Goal: Task Accomplishment & Management: Manage account settings

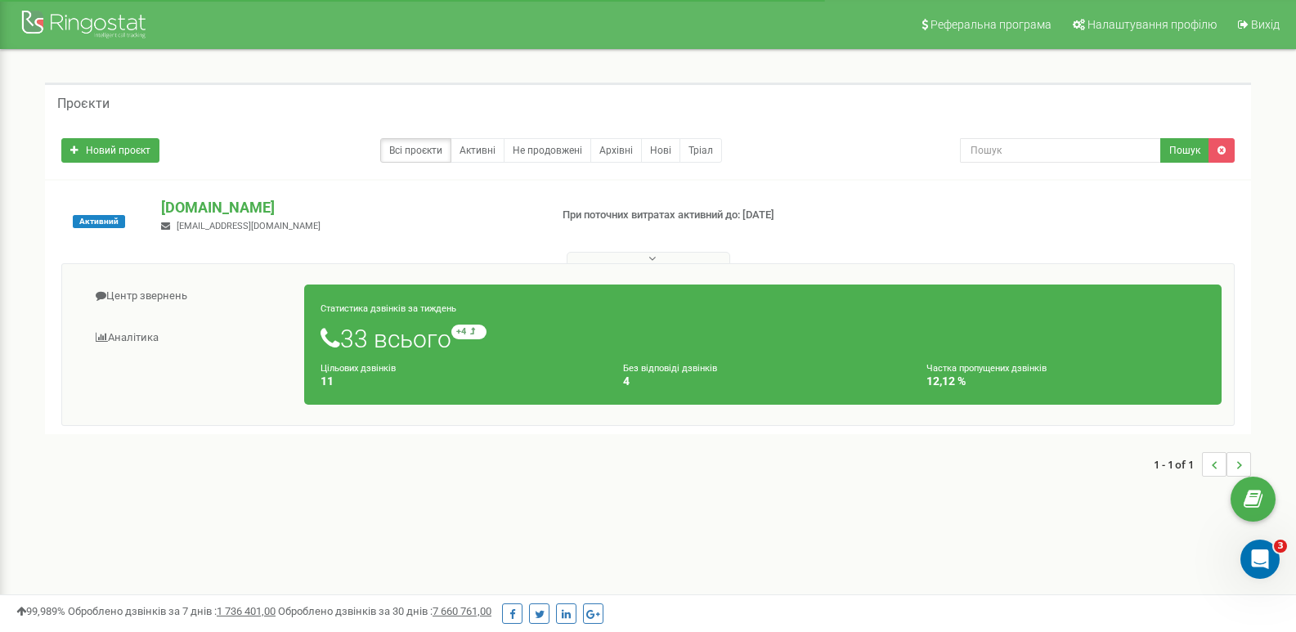
click at [267, 159] on div "Всі проєкти Активні Не продовжені Архівні [GEOGRAPHIC_DATA]" at bounding box center [498, 150] width 874 height 25
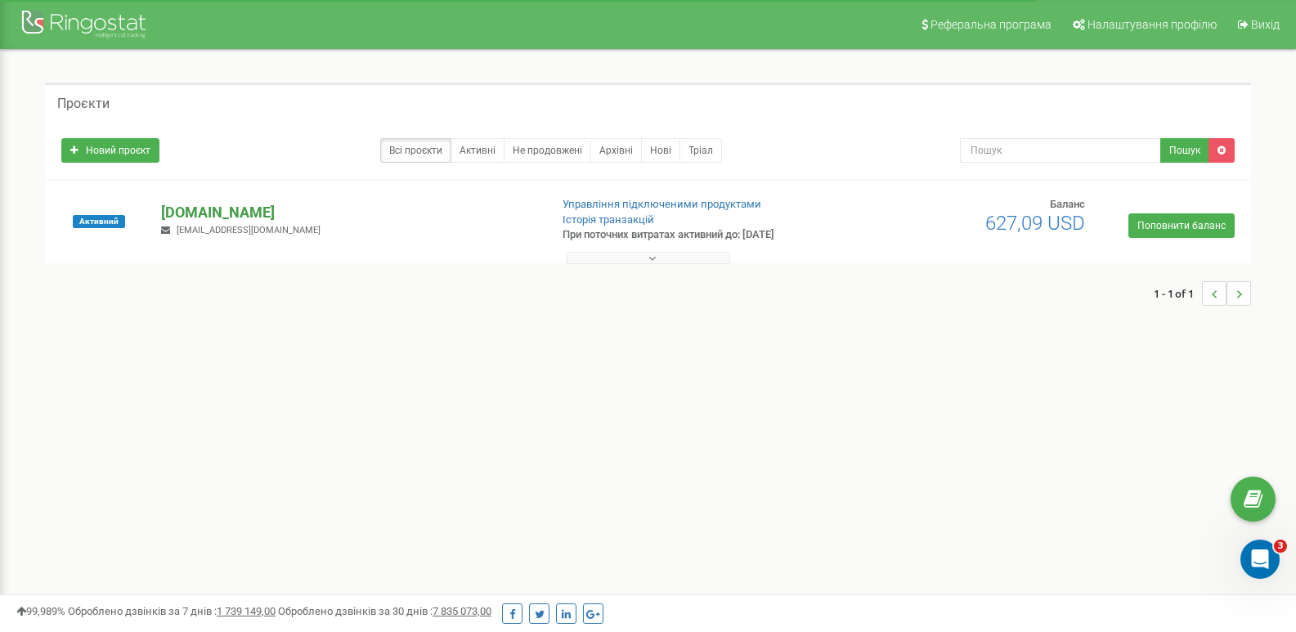
click at [202, 209] on p "[DOMAIN_NAME]" at bounding box center [348, 212] width 375 height 21
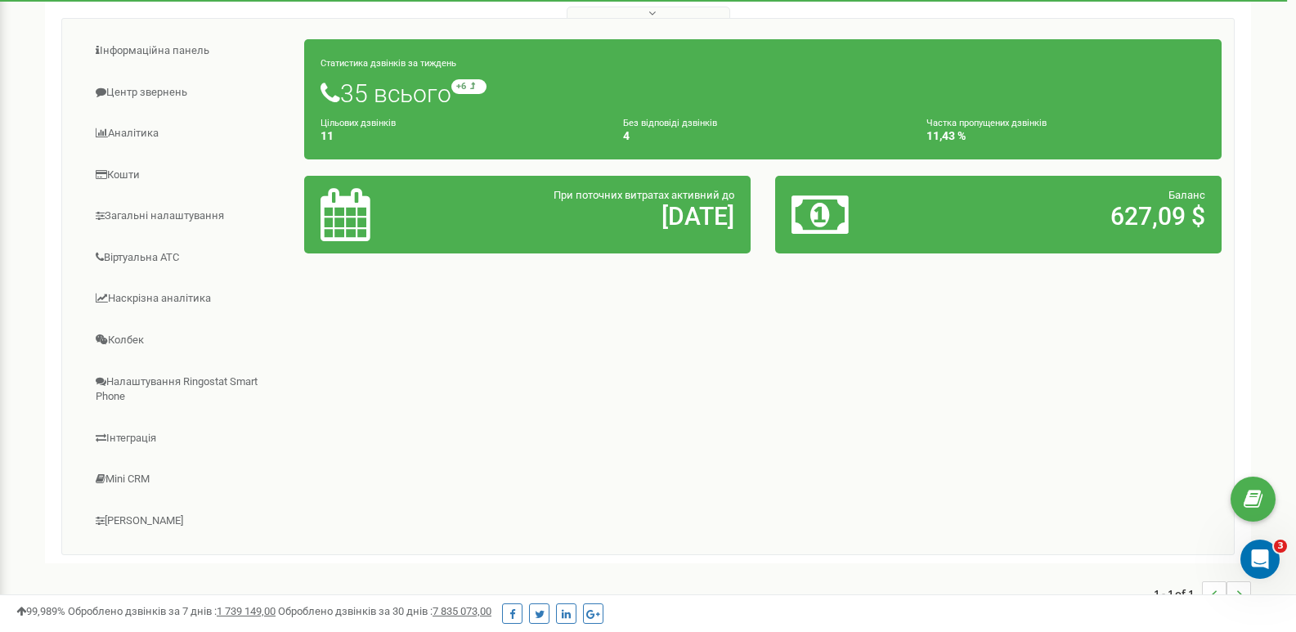
scroll to position [164, 0]
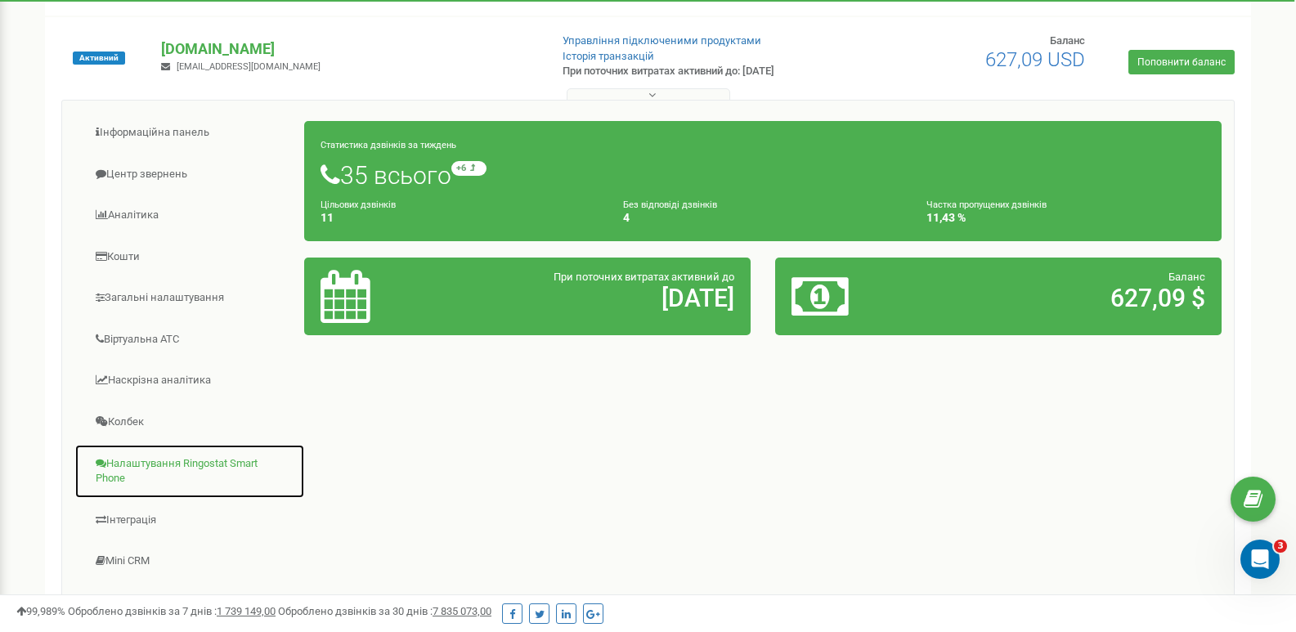
click at [180, 469] on link "Налаштування Ringostat Smart Phone" at bounding box center [189, 471] width 231 height 55
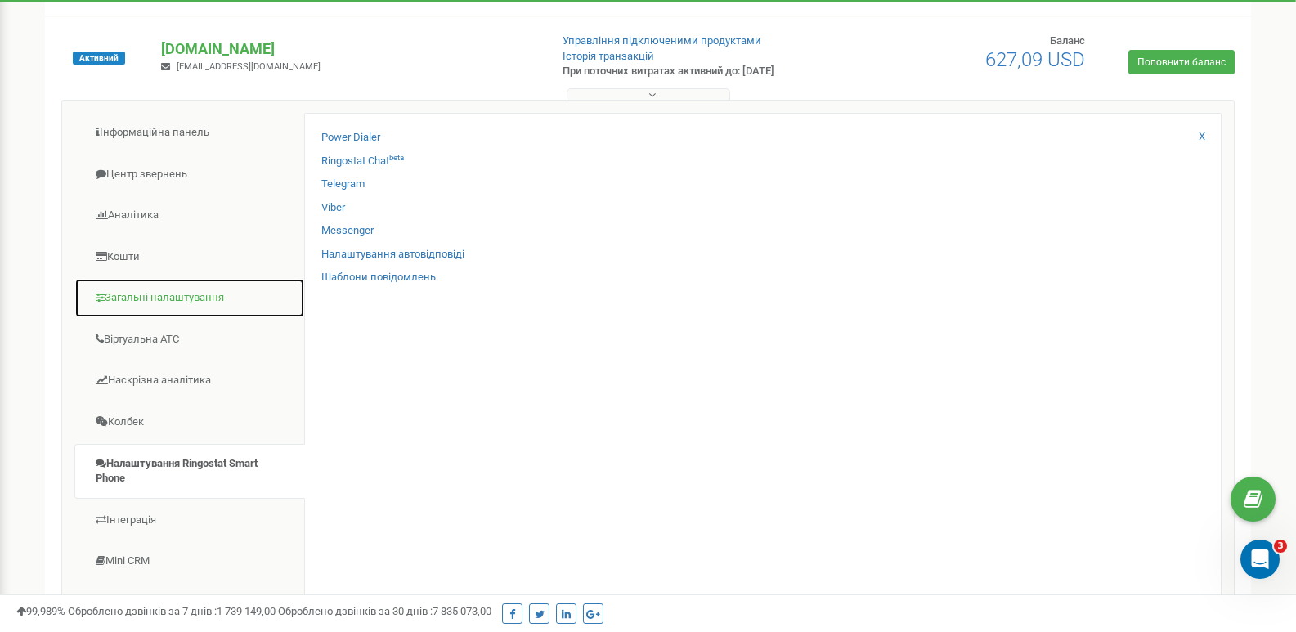
click at [130, 305] on link "Загальні налаштування" at bounding box center [189, 298] width 231 height 40
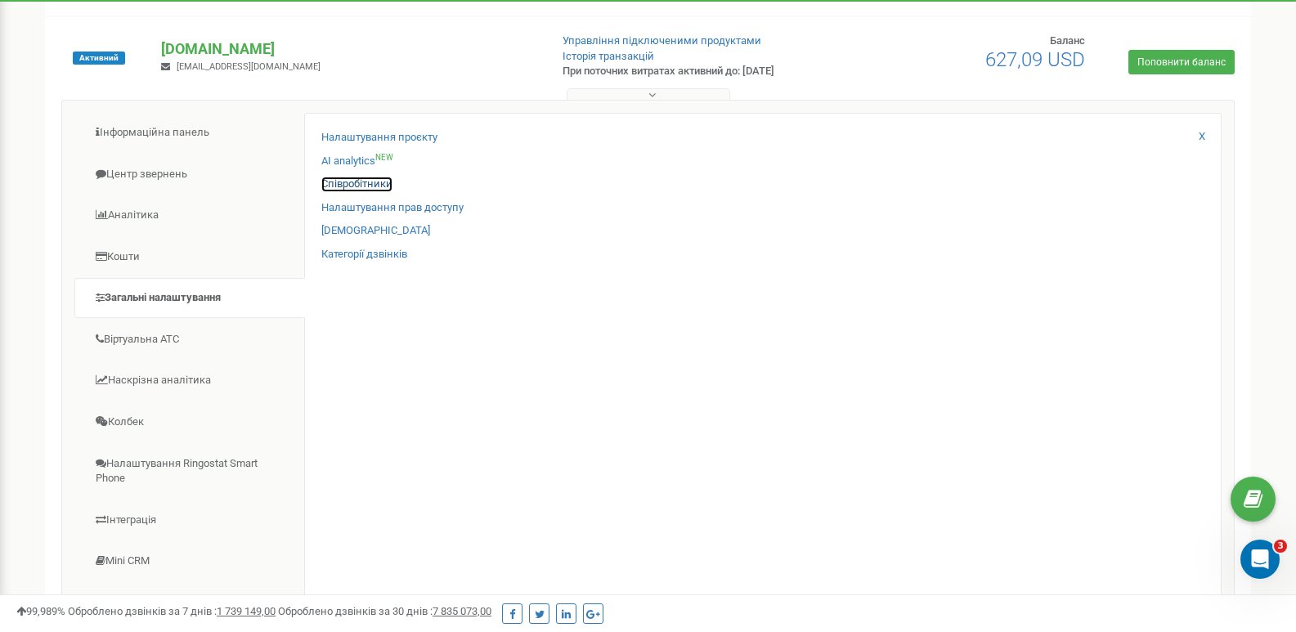
click at [368, 182] on link "Співробітники" at bounding box center [356, 185] width 71 height 16
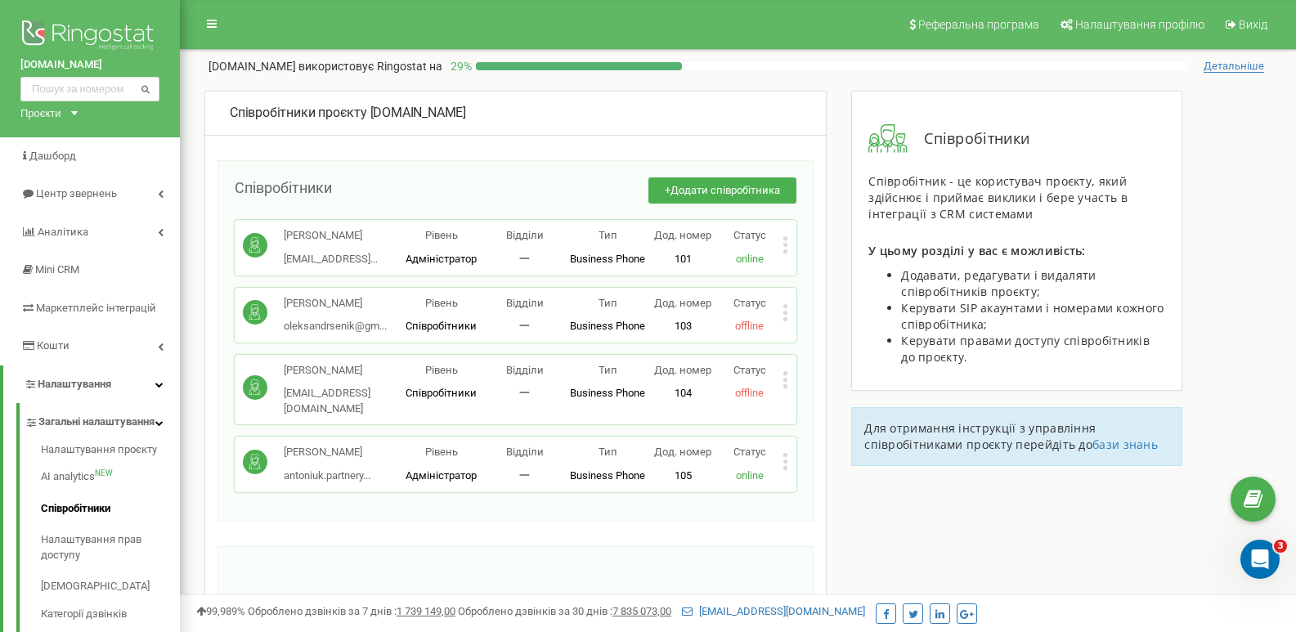
click at [788, 375] on icon at bounding box center [785, 373] width 4 height 4
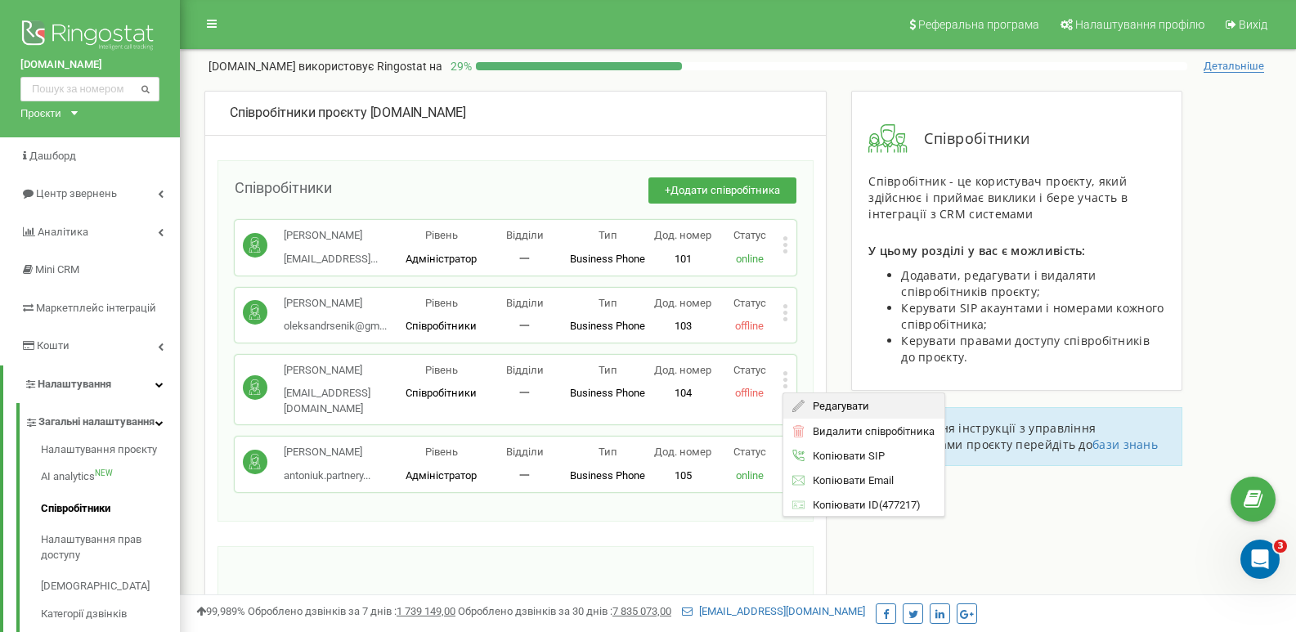
click at [819, 411] on span "Редагувати" at bounding box center [838, 406] width 65 height 11
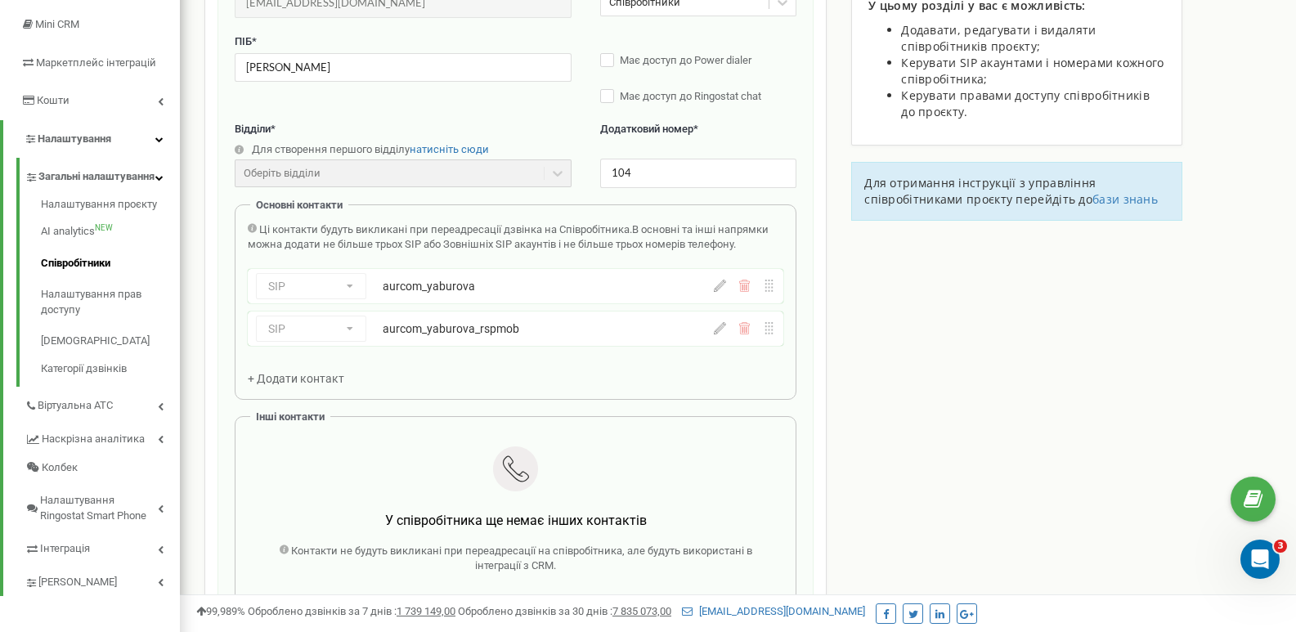
scroll to position [327, 0]
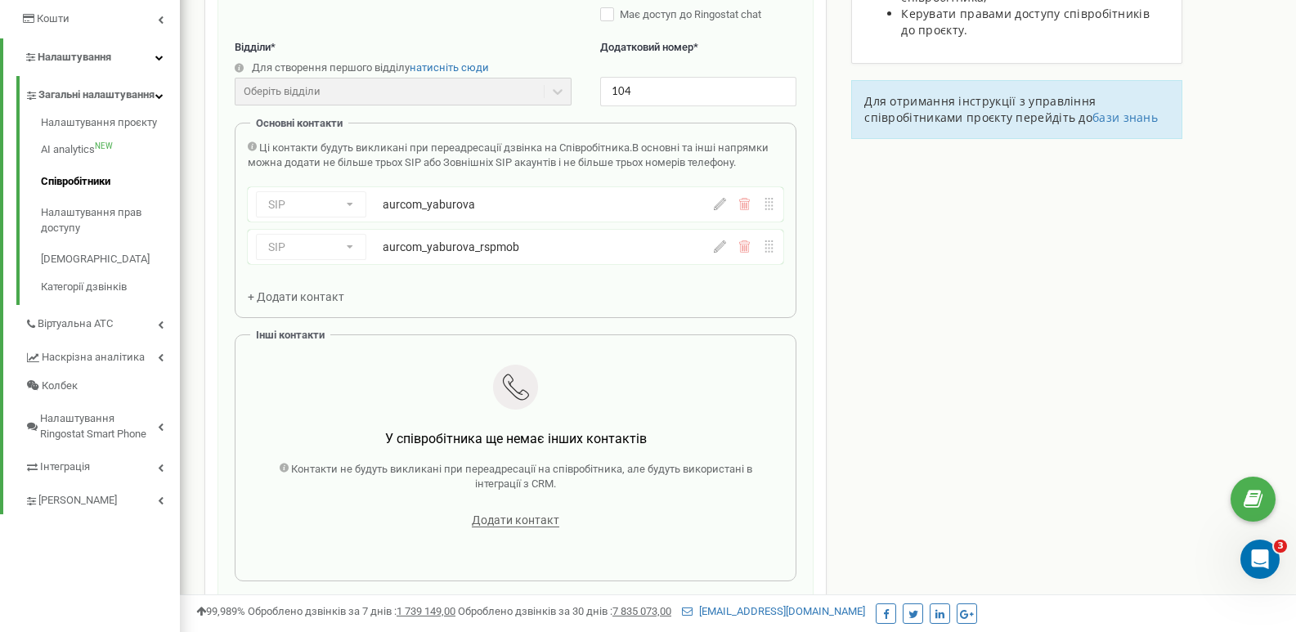
click at [718, 198] on icon at bounding box center [720, 204] width 12 height 12
click at [718, 204] on icon at bounding box center [720, 204] width 12 height 12
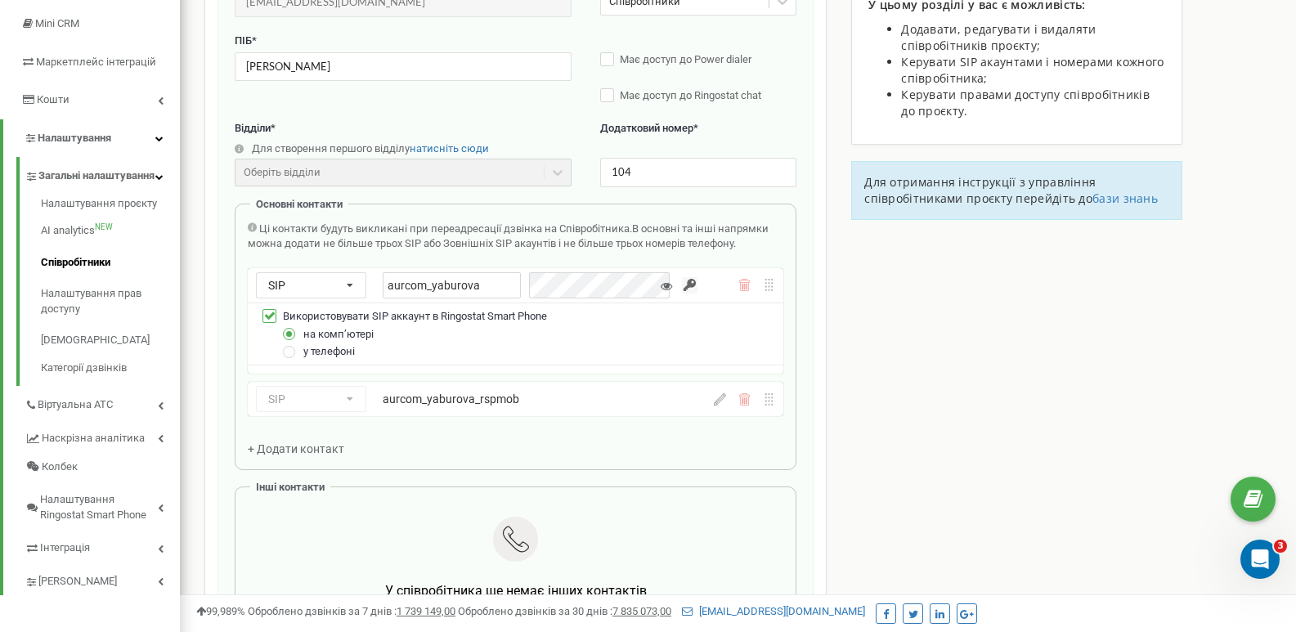
scroll to position [245, 0]
click at [664, 288] on icon at bounding box center [666, 286] width 11 height 11
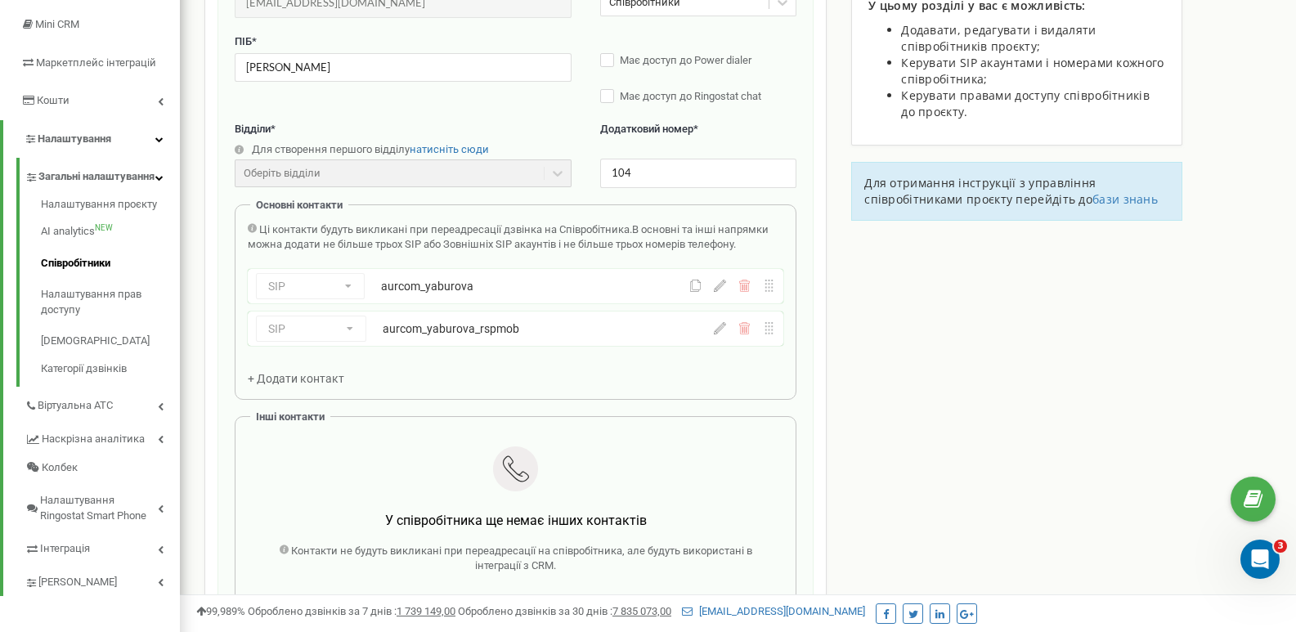
click at [559, 428] on div "Email * olenawave@gmail.com Email недоступний для редагування. Ви можете створи…" at bounding box center [516, 317] width 562 height 694
click at [525, 285] on div "aurcom_yaburova" at bounding box center [511, 286] width 260 height 16
click at [440, 294] on div "aurcom_yaburova" at bounding box center [511, 286] width 260 height 16
click at [725, 283] on icon at bounding box center [720, 286] width 12 height 12
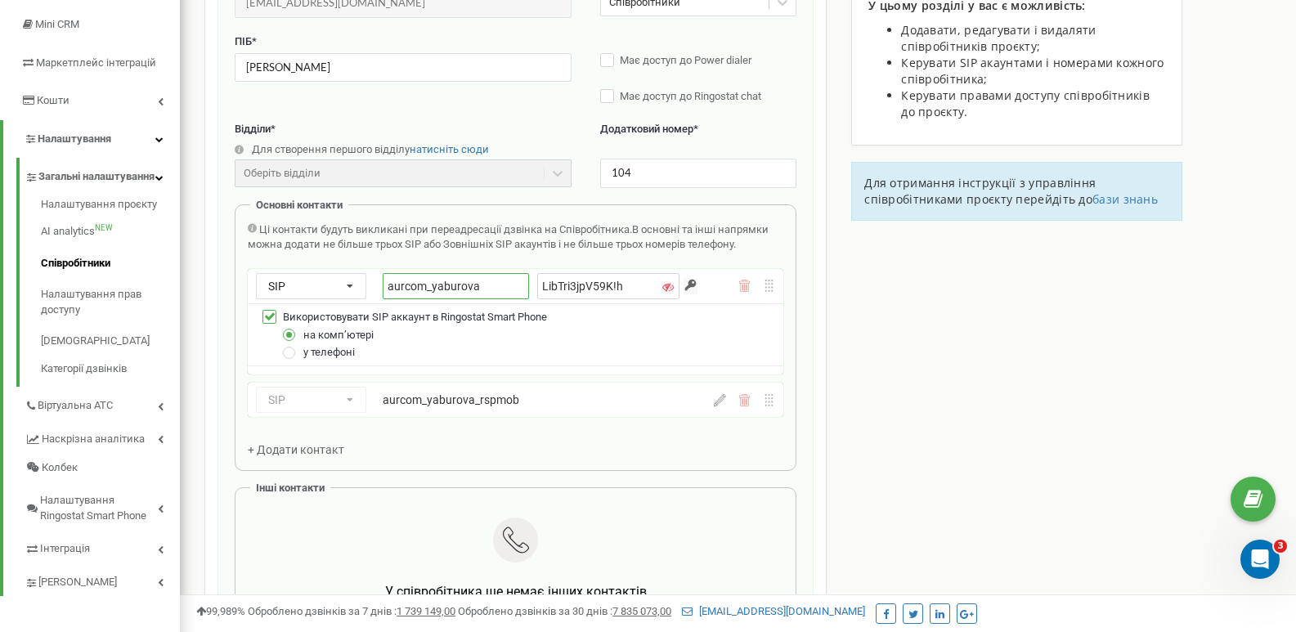
drag, startPoint x: 479, startPoint y: 289, endPoint x: 393, endPoint y: 283, distance: 86.9
click at [388, 282] on input "aurcom_yaburova" at bounding box center [456, 286] width 146 height 26
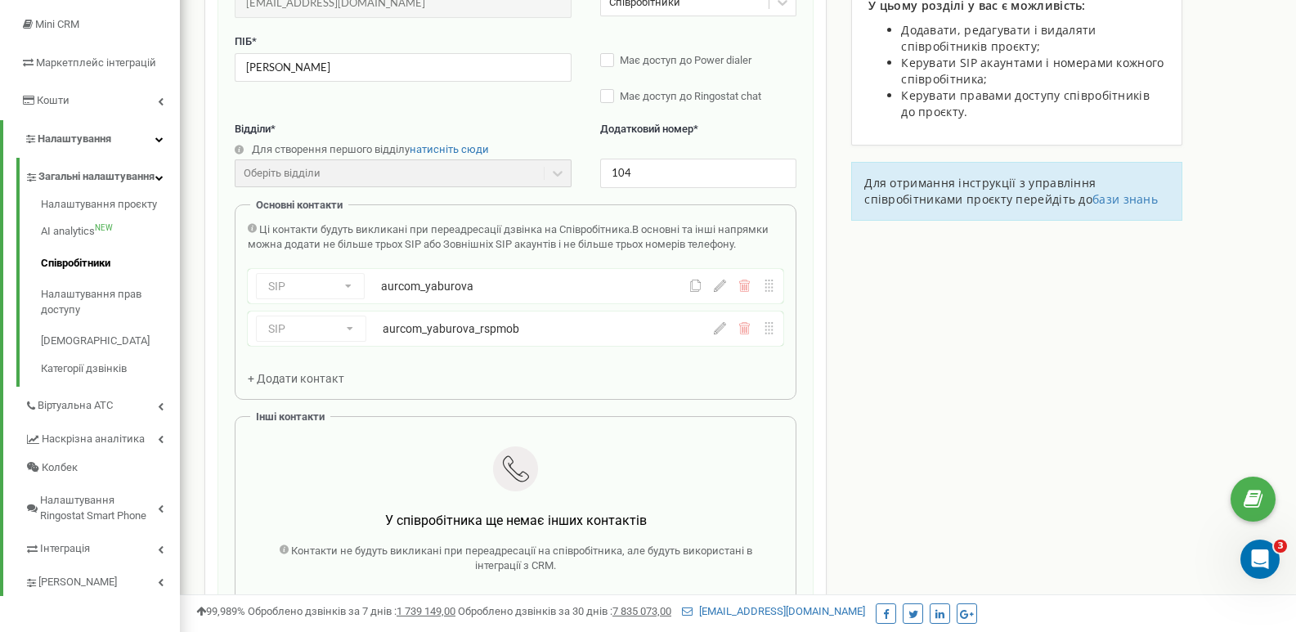
click at [1086, 339] on div "Співробітники проєкту [DOMAIN_NAME] Редагування співробітника Email * [EMAIL_AD…" at bounding box center [738, 479] width 1092 height 1268
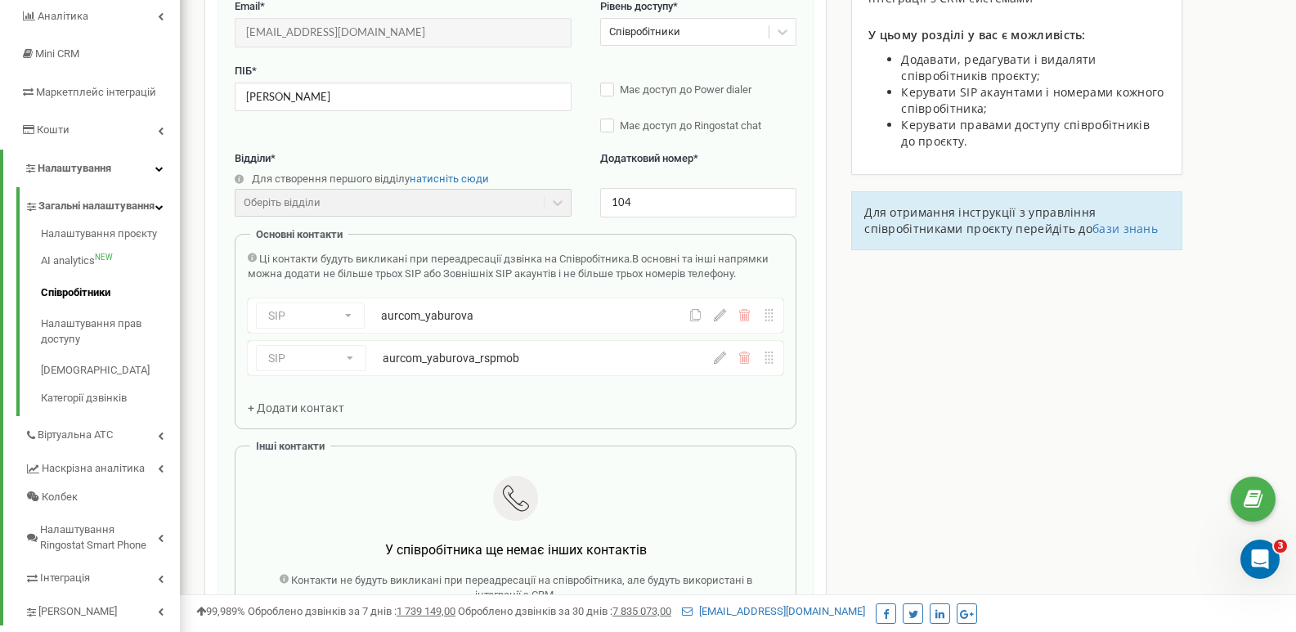
scroll to position [164, 0]
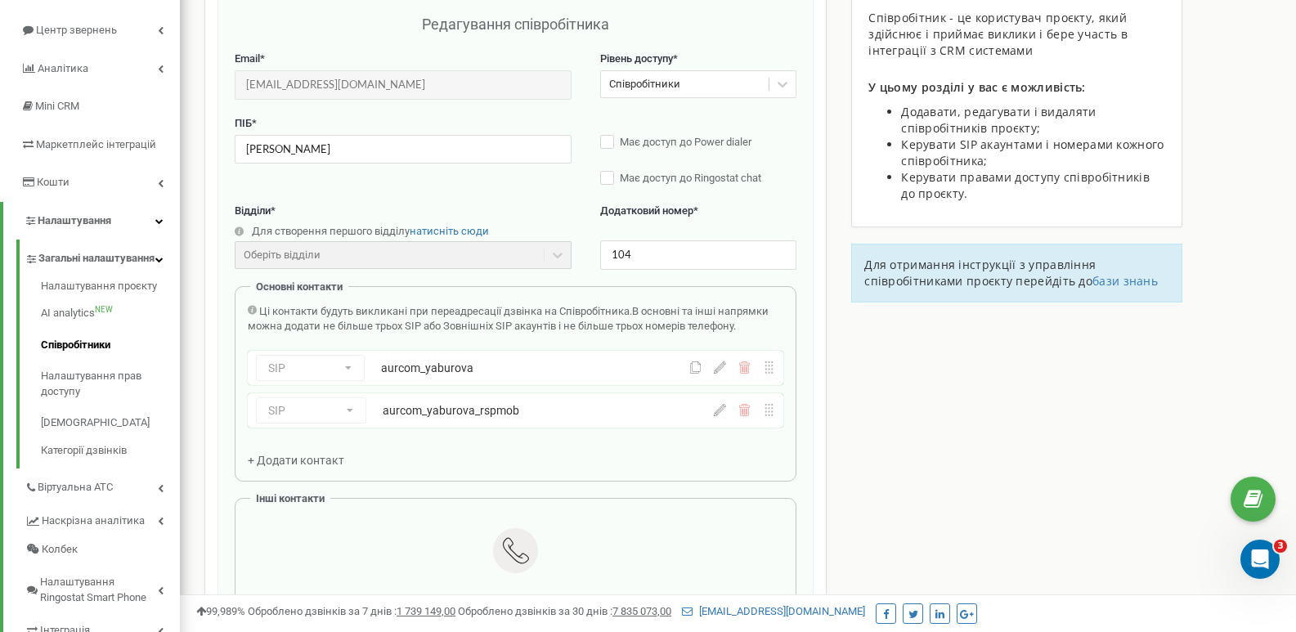
click at [717, 366] on icon at bounding box center [720, 367] width 12 height 12
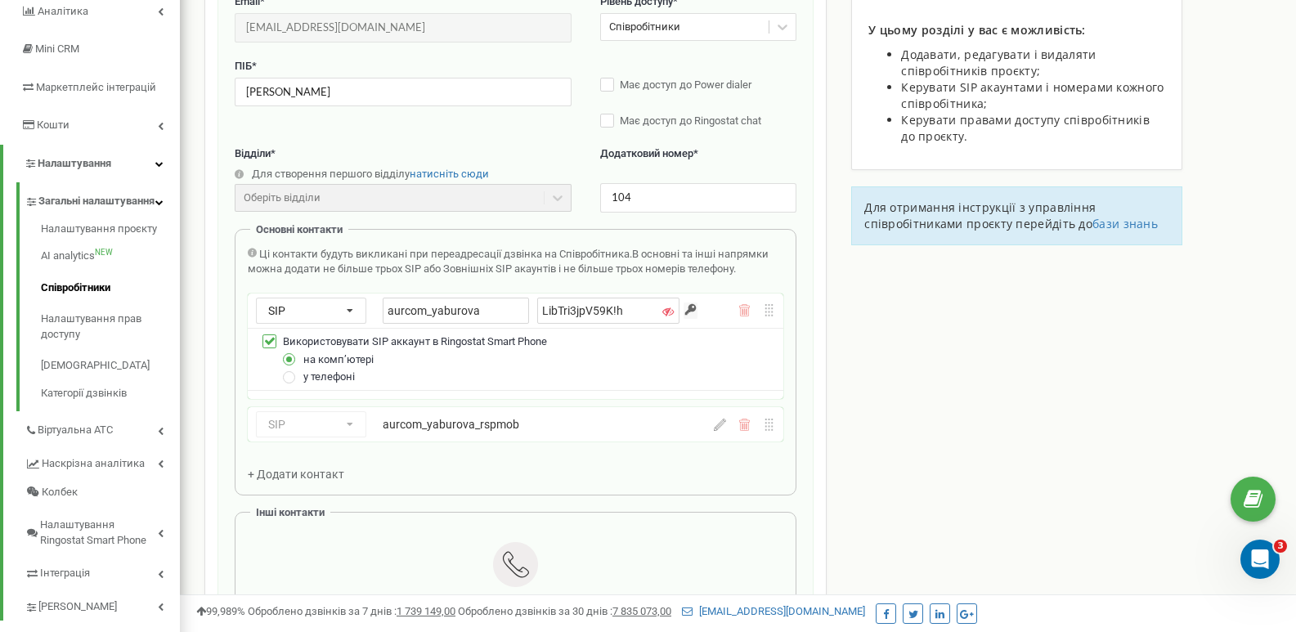
scroll to position [327, 0]
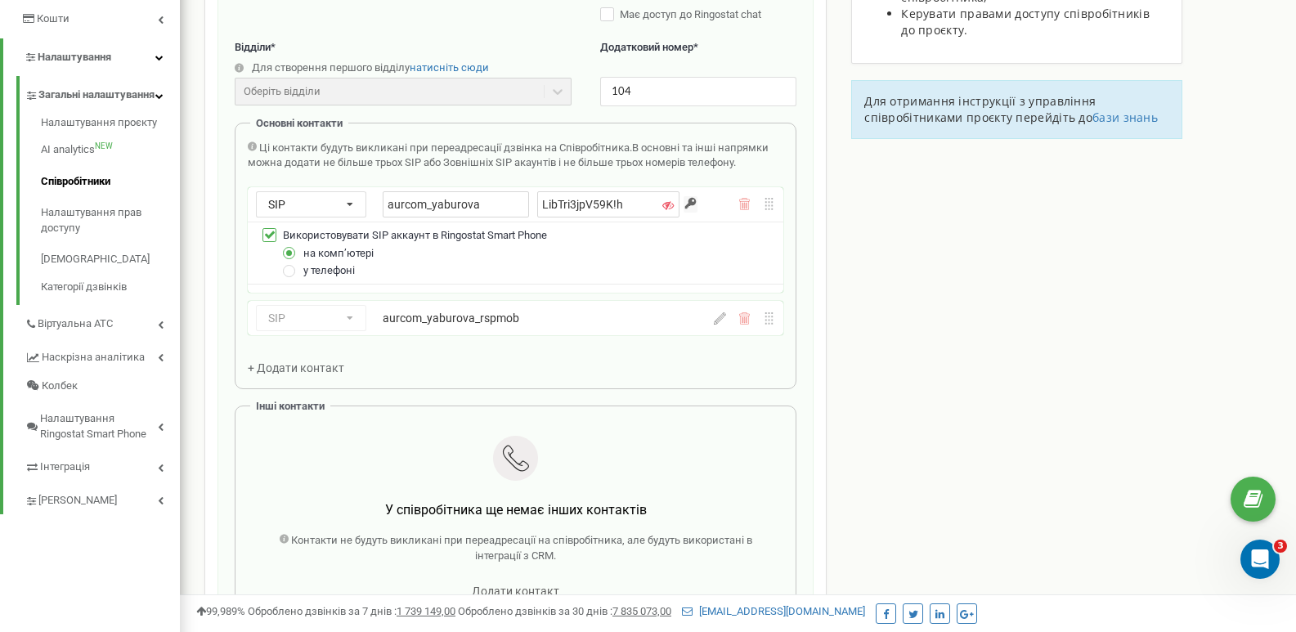
click at [722, 323] on icon at bounding box center [720, 318] width 12 height 12
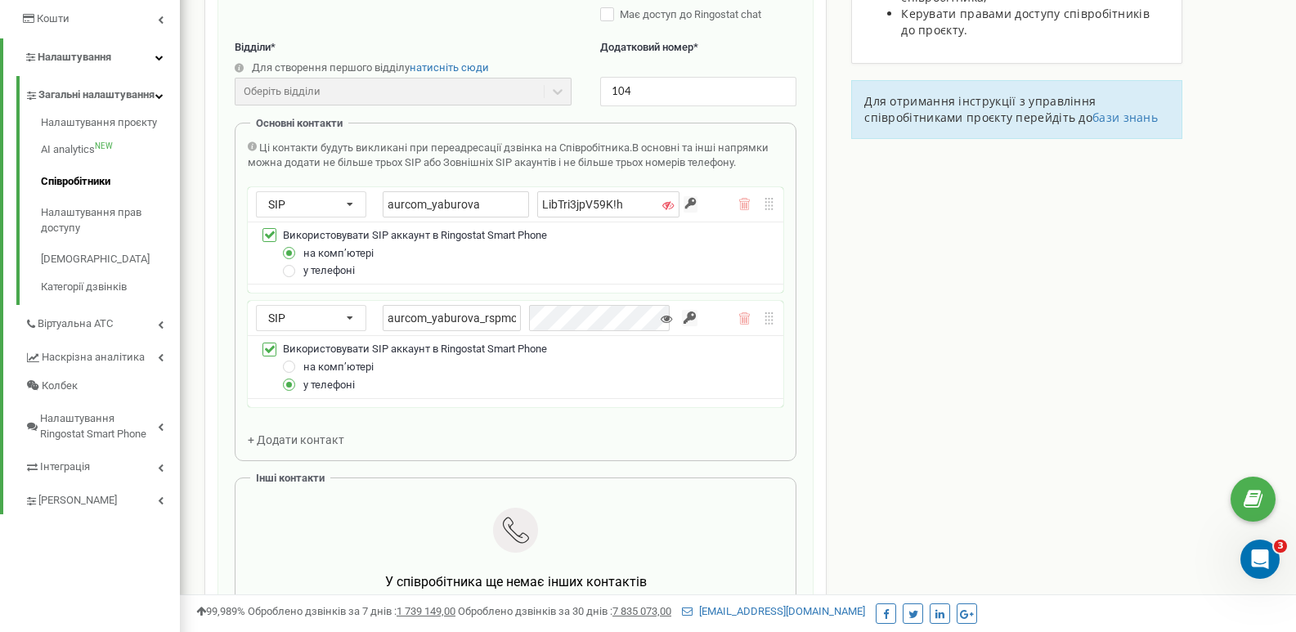
click at [664, 321] on icon at bounding box center [666, 318] width 11 height 11
click at [352, 210] on icon at bounding box center [349, 205] width 27 height 26
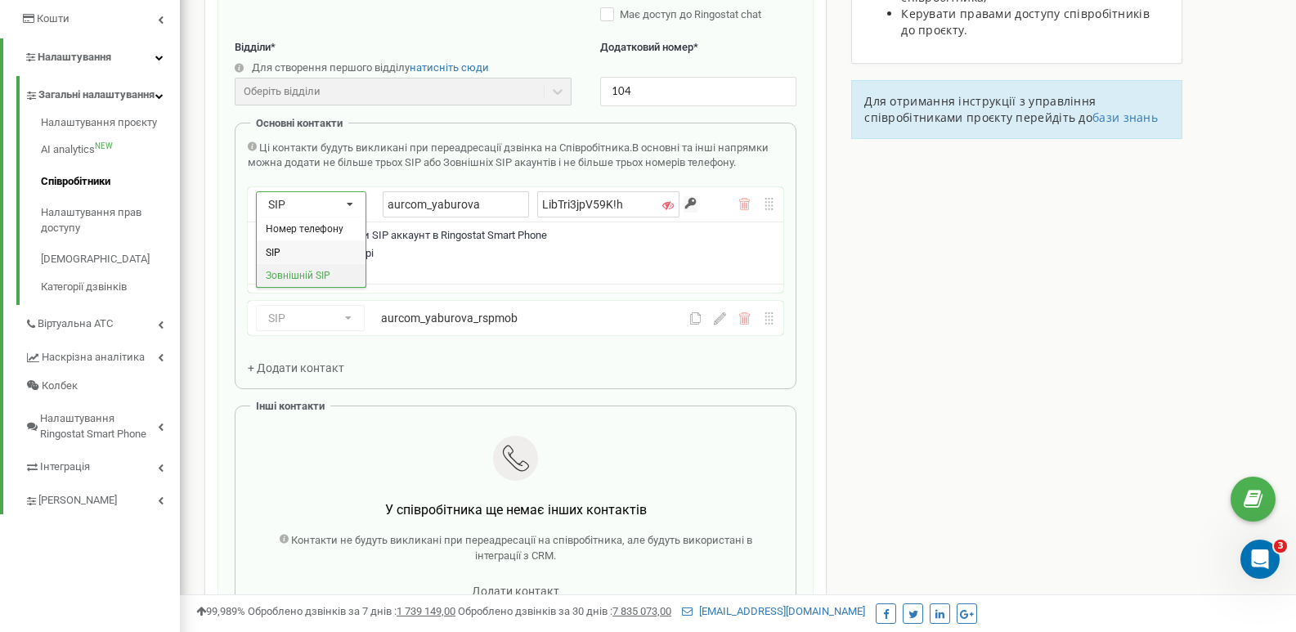
click at [332, 267] on div "Зовнішній SIP" at bounding box center [311, 275] width 109 height 24
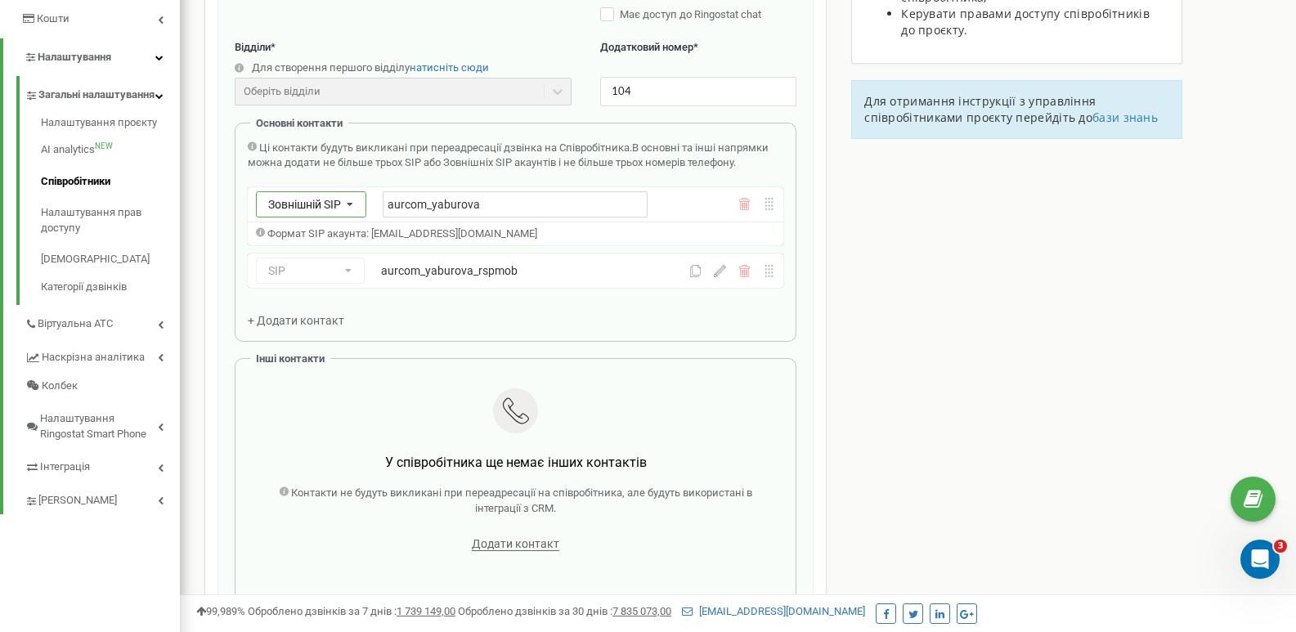
click at [321, 216] on div "Зовнішній SIP Номер телефону SIP Зовнішній SIP" at bounding box center [311, 204] width 110 height 26
click at [305, 232] on span "Номер телефону" at bounding box center [305, 228] width 78 height 11
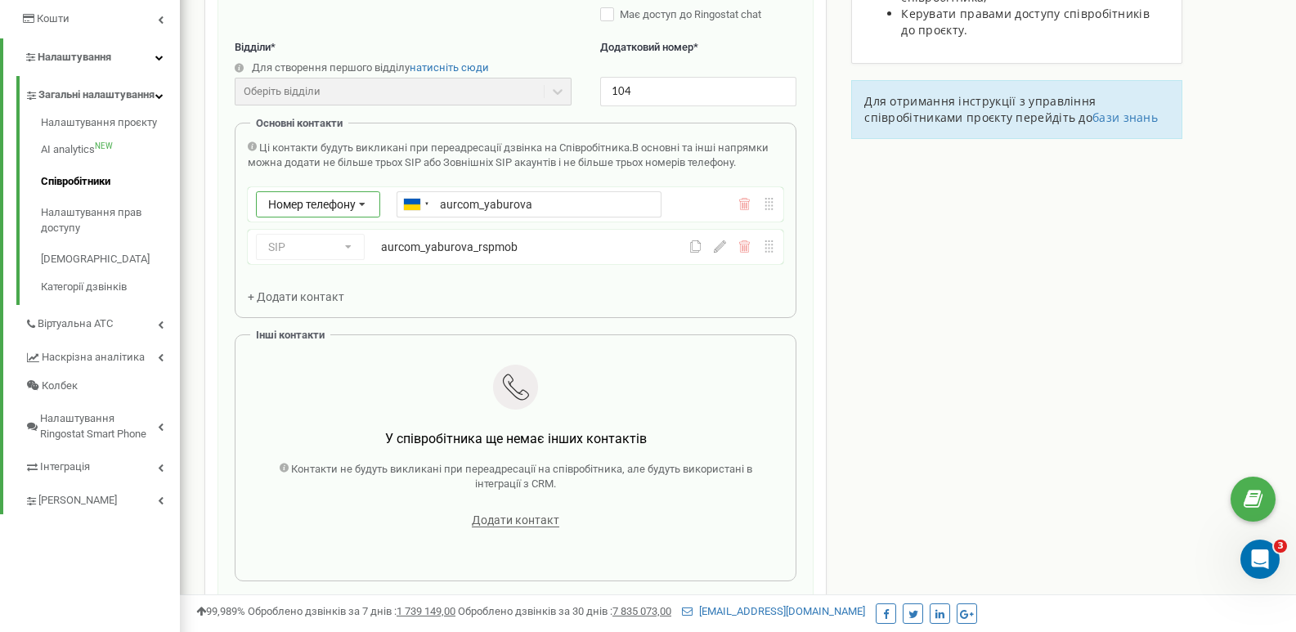
type input "aurcom_yaburova"
click at [365, 213] on icon at bounding box center [362, 205] width 31 height 26
click at [323, 245] on div "SIP" at bounding box center [318, 252] width 123 height 24
drag, startPoint x: 431, startPoint y: 323, endPoint x: 411, endPoint y: 384, distance: 63.9
click at [411, 384] on div at bounding box center [515, 389] width 511 height 49
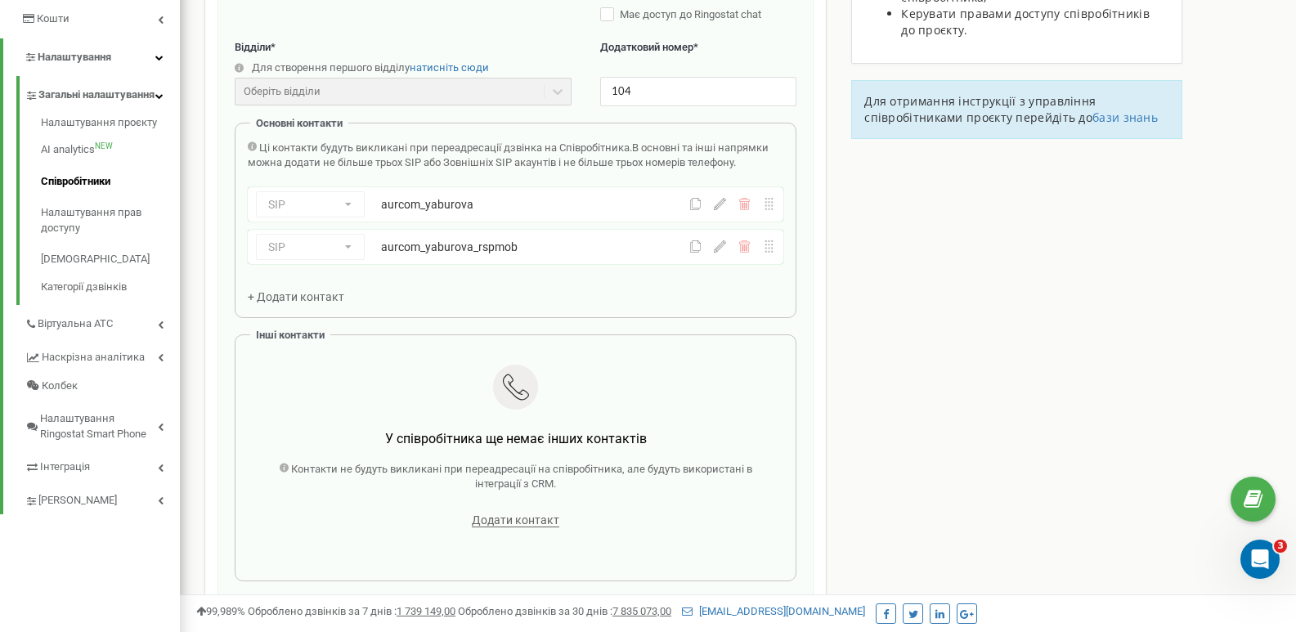
click at [474, 253] on div "aurcom_yaburova_rspmob" at bounding box center [511, 247] width 260 height 16
click at [689, 254] on div "SIP Номер телефону SIP Зовнішній SIP aurcom_yaburova_rspmob" at bounding box center [472, 247] width 433 height 26
click at [699, 249] on icon at bounding box center [695, 246] width 12 height 12
click at [698, 250] on icon at bounding box center [695, 246] width 12 height 12
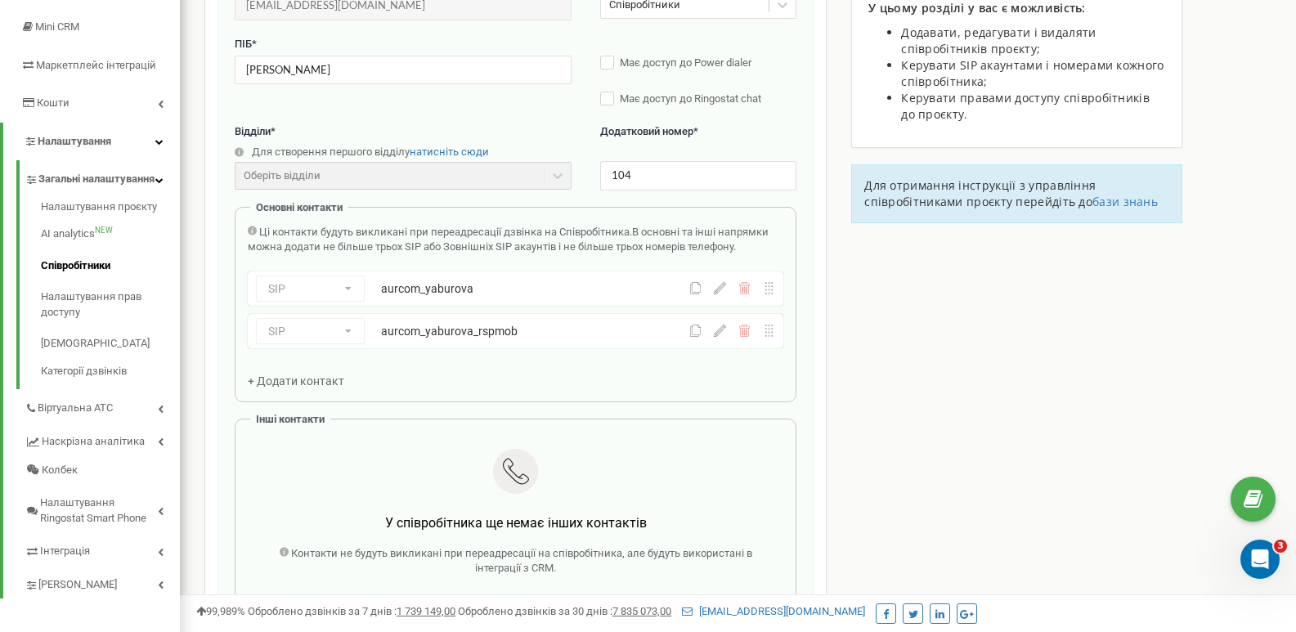
scroll to position [245, 0]
click at [721, 294] on div "SIP Номер телефону SIP Зовнішній SIP aurcom_yaburova" at bounding box center [516, 286] width 536 height 34
click at [723, 283] on icon at bounding box center [720, 286] width 12 height 12
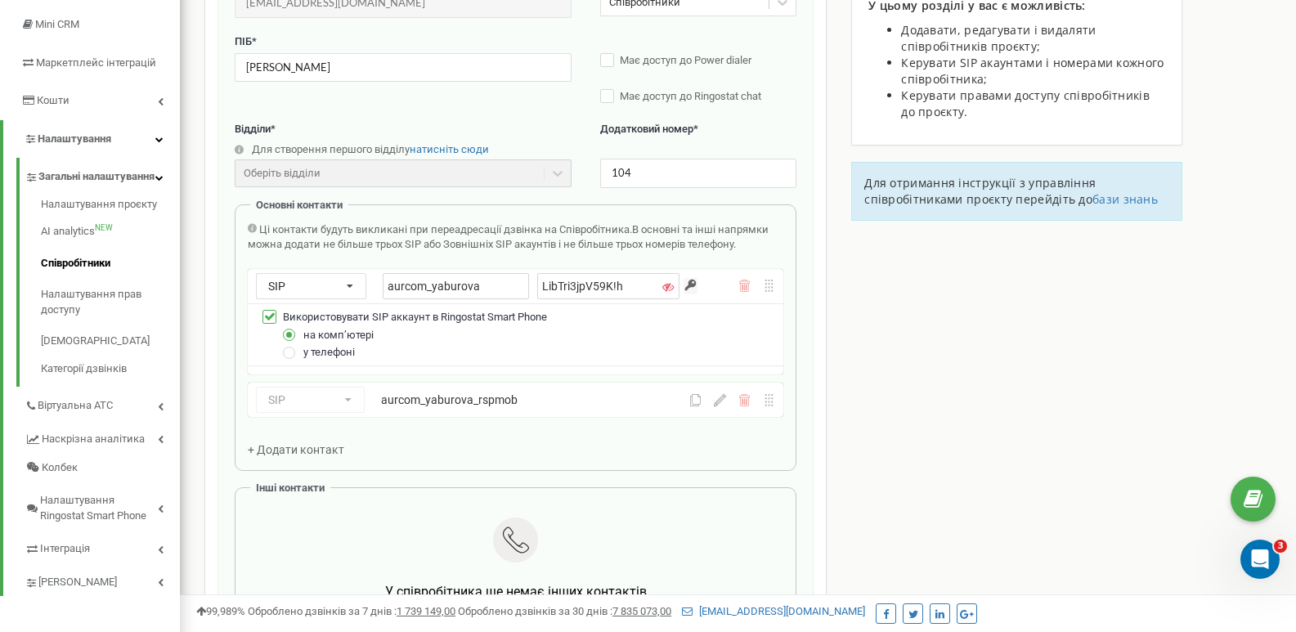
click at [662, 287] on icon at bounding box center [667, 286] width 11 height 11
click at [661, 287] on icon at bounding box center [666, 286] width 11 height 11
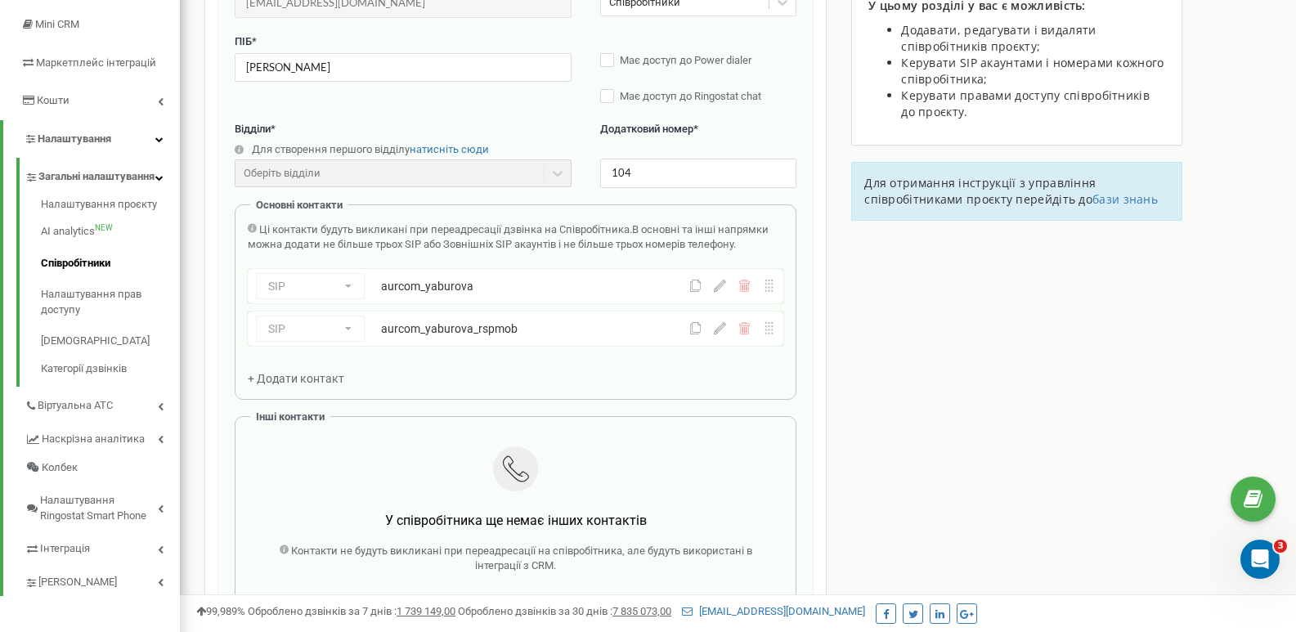
click at [721, 285] on icon at bounding box center [720, 286] width 12 height 12
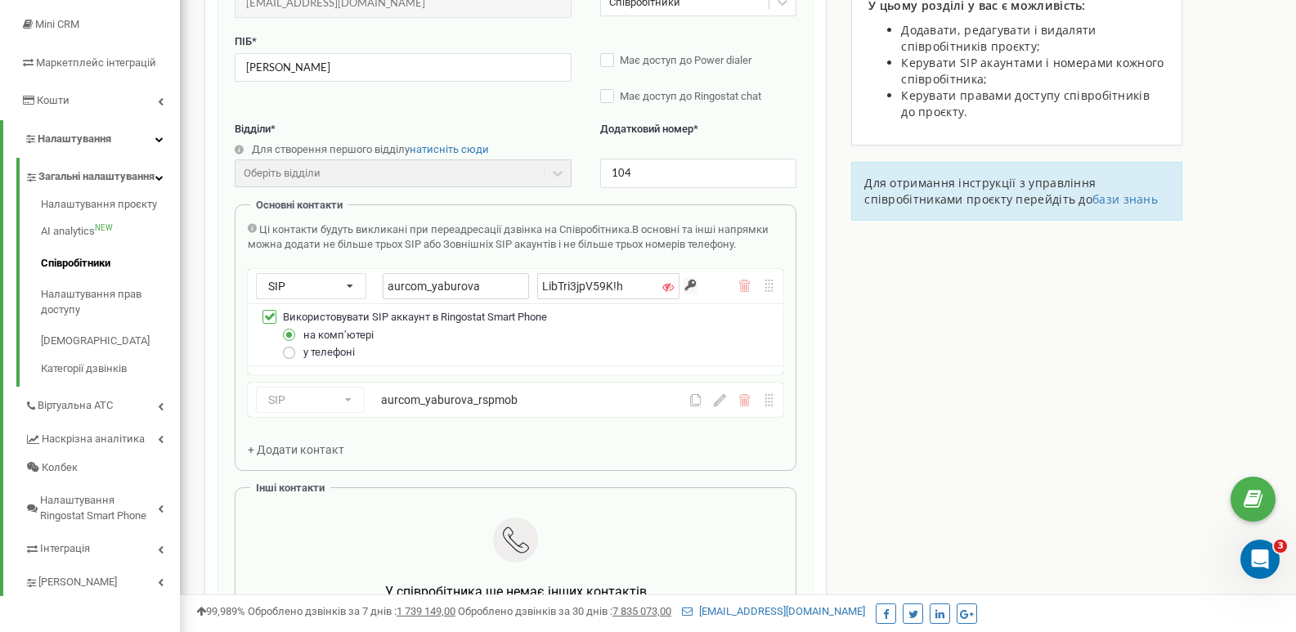
click at [294, 346] on label at bounding box center [290, 346] width 14 height 0
click at [0, 0] on input "у телефоні" at bounding box center [0, 0] width 0 height 0
click at [290, 341] on div at bounding box center [290, 335] width 14 height 14
click at [519, 440] on div "Ці контакти будуть викликані при переадресації дзвінка на Співробітника. В осно…" at bounding box center [516, 340] width 536 height 236
click at [715, 403] on icon at bounding box center [720, 400] width 12 height 12
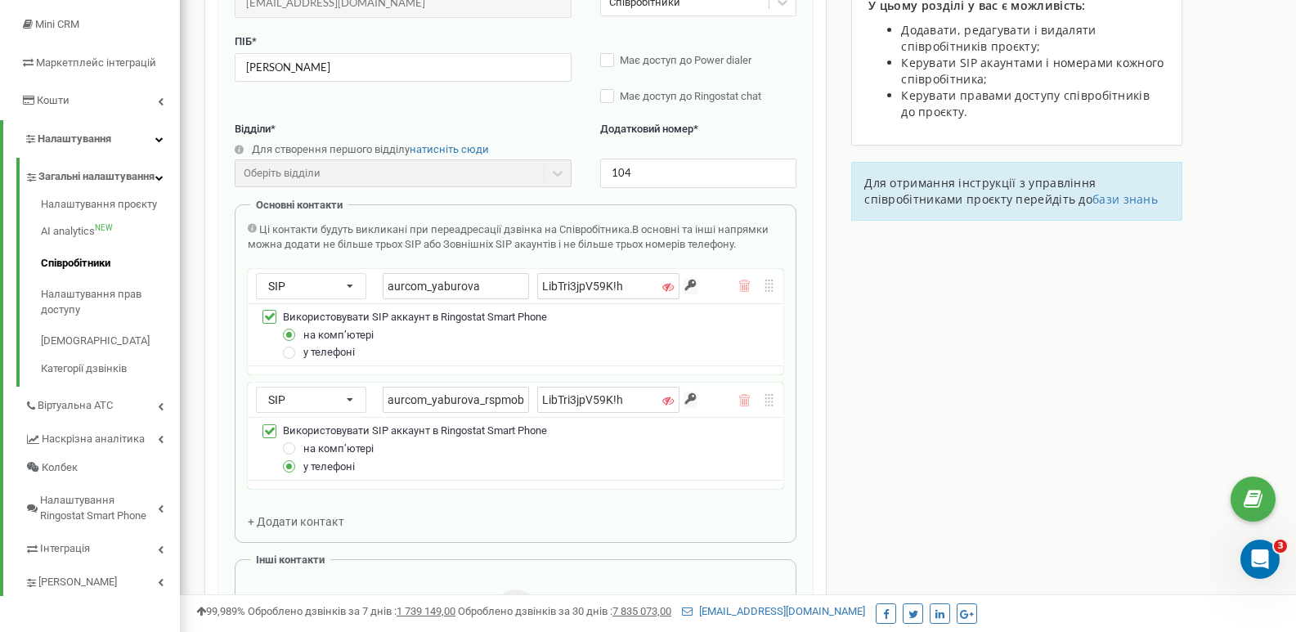
drag, startPoint x: 630, startPoint y: 397, endPoint x: 533, endPoint y: 403, distance: 96.7
click at [533, 403] on div "aurcom_yaburova_rspmob LibTri3jpV59K!h" at bounding box center [531, 400] width 297 height 26
type input "ф"
type input "aurcomyaburova104"
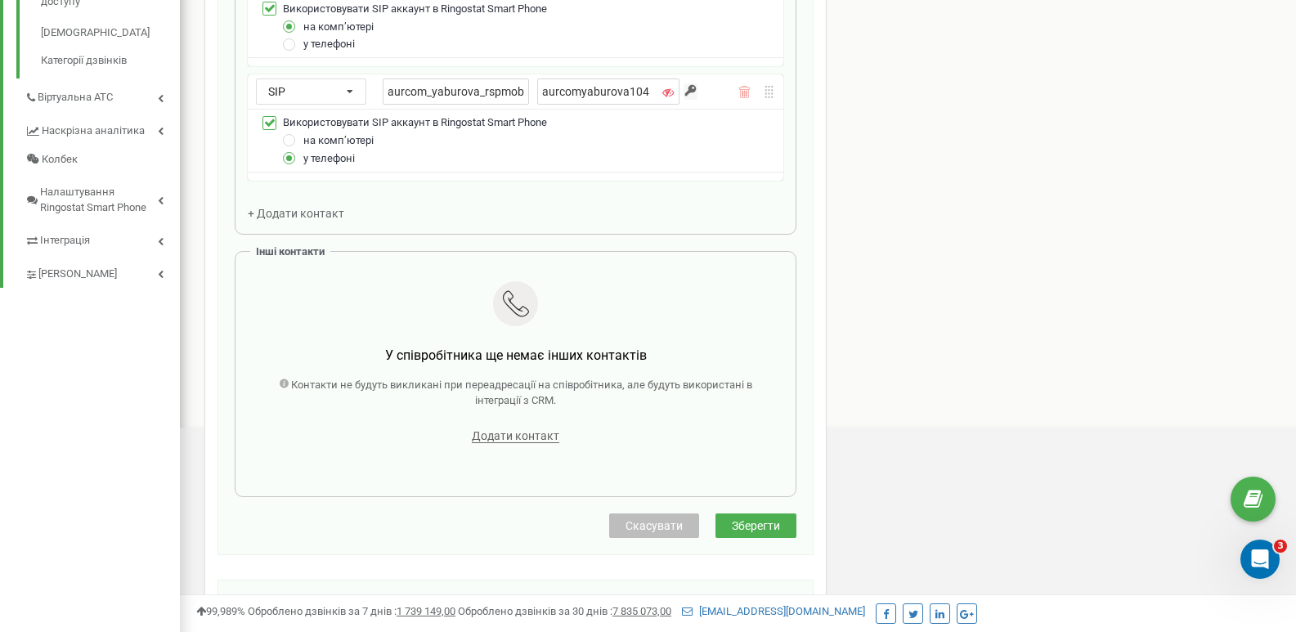
scroll to position [409, 0]
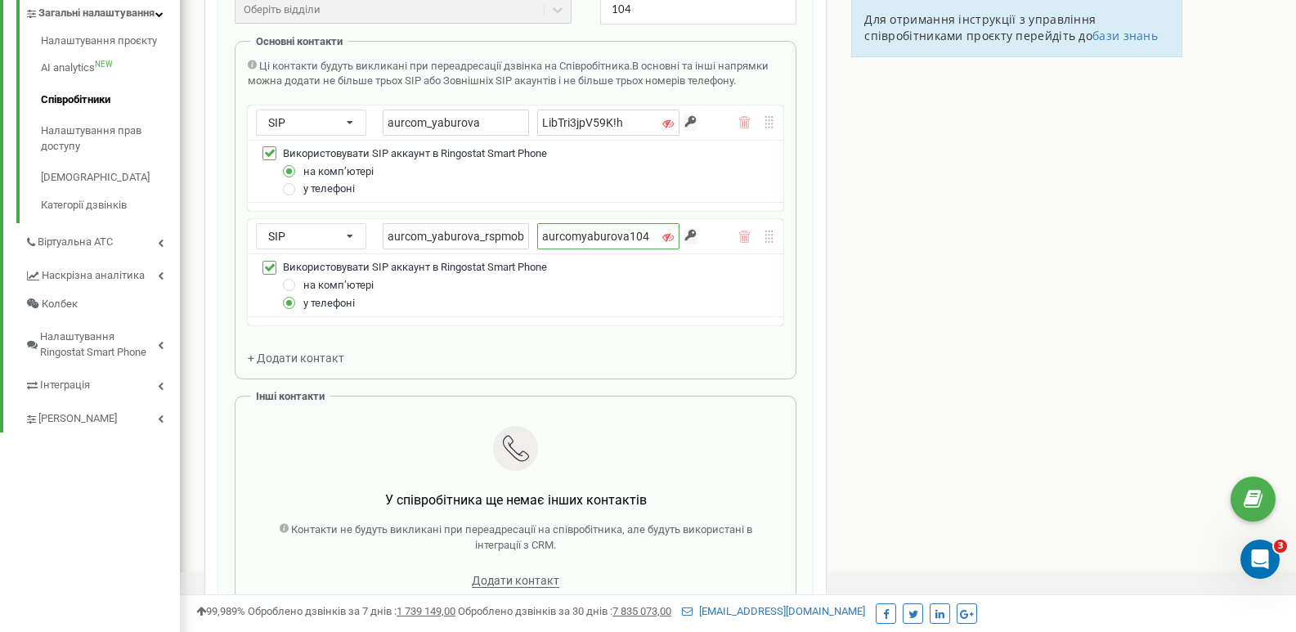
click at [612, 236] on input "aurcomyaburova104" at bounding box center [607, 236] width 141 height 26
click at [952, 314] on div "Співробітники проєкту [DOMAIN_NAME] Редагування співробітника Email * [EMAIL_AD…" at bounding box center [738, 387] width 1092 height 1411
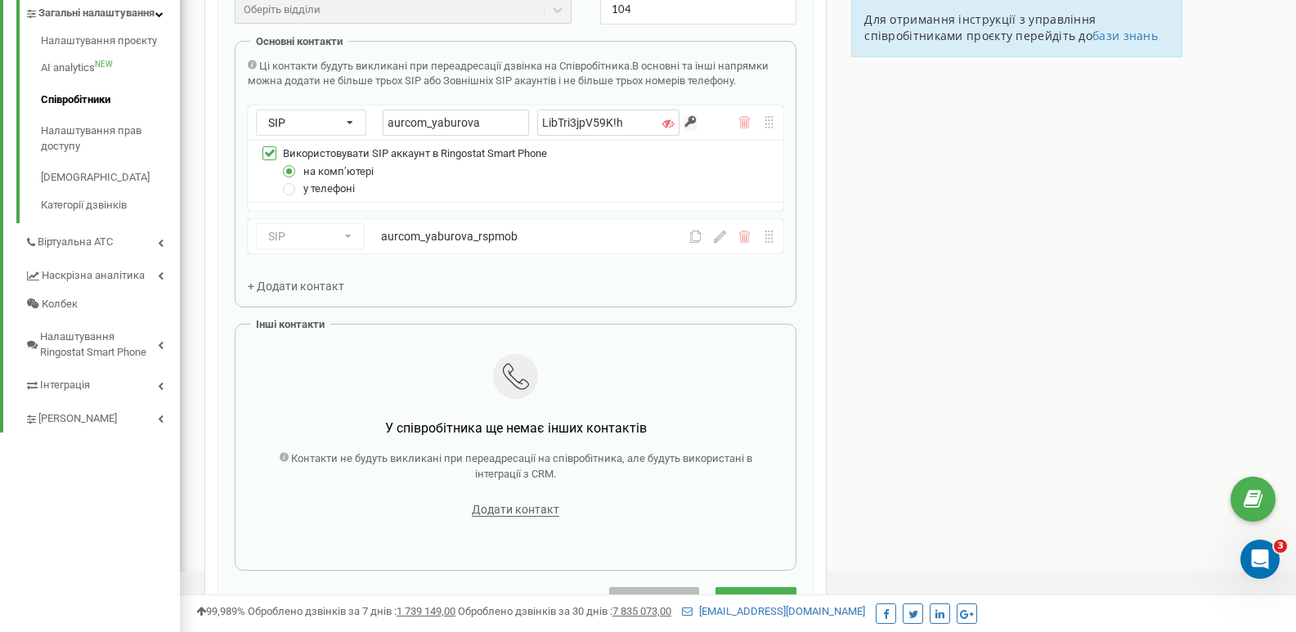
click at [717, 245] on div "SIP Номер телефону SIP Зовнішній SIP aurcom_yaburova_rspmob" at bounding box center [516, 236] width 536 height 34
click at [719, 240] on icon at bounding box center [720, 237] width 12 height 12
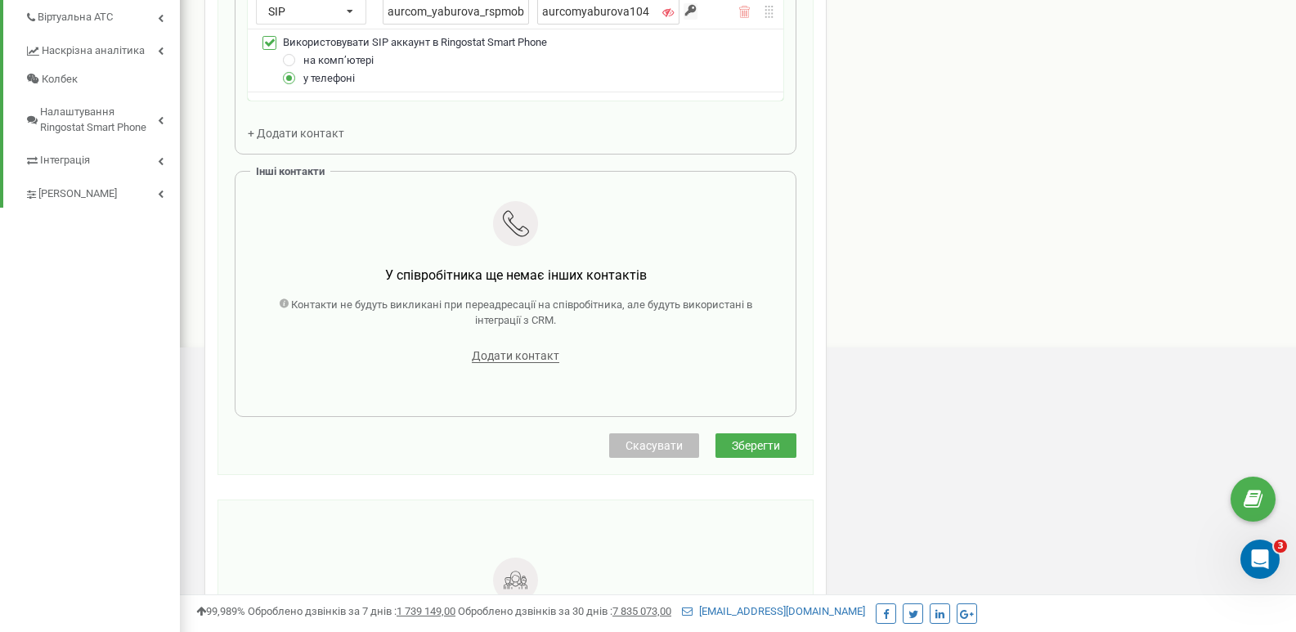
scroll to position [654, 0]
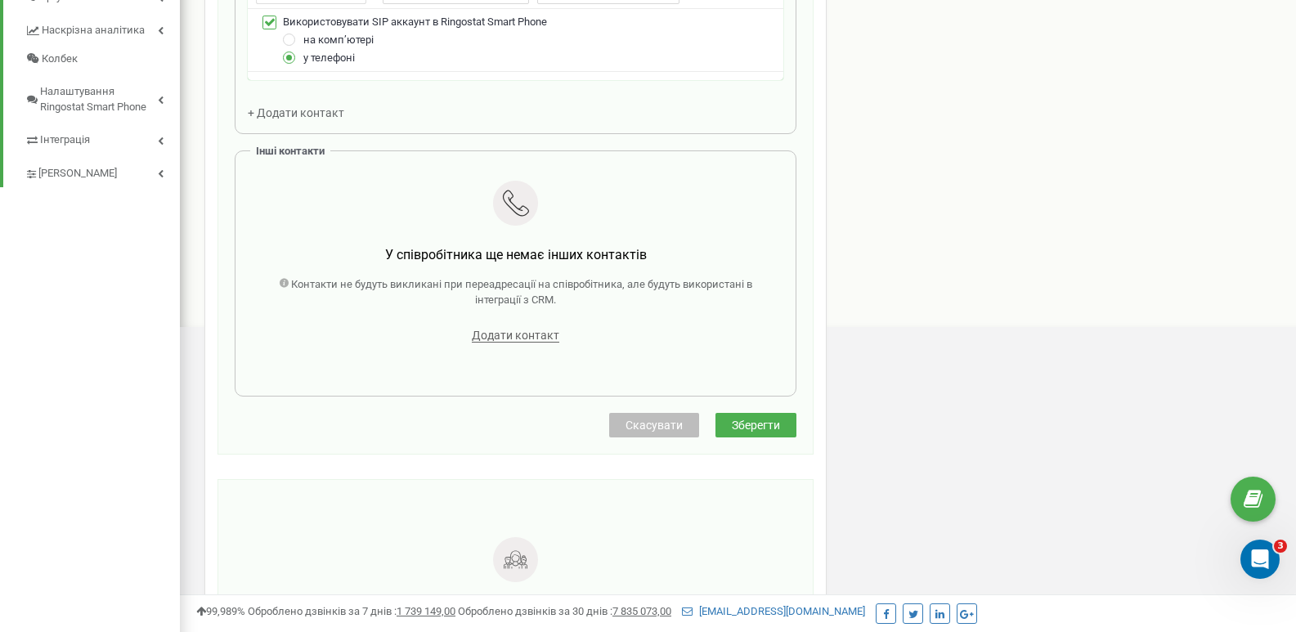
click at [755, 427] on span "Зберегти" at bounding box center [756, 425] width 48 height 13
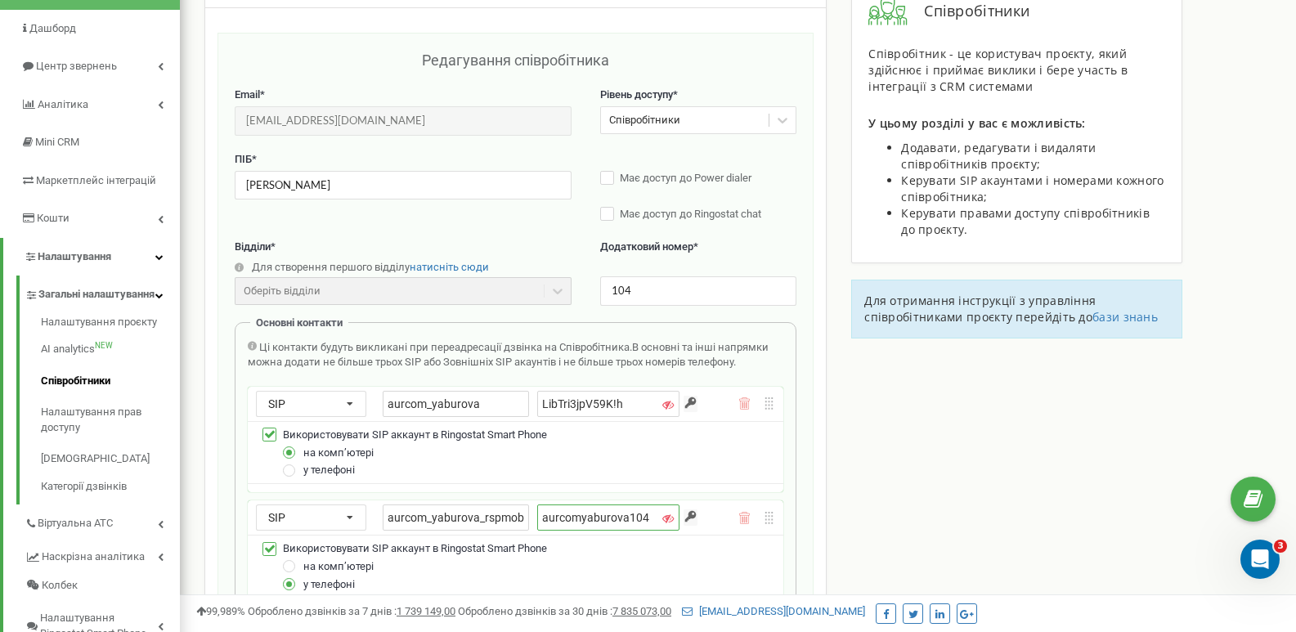
scroll to position [327, 0]
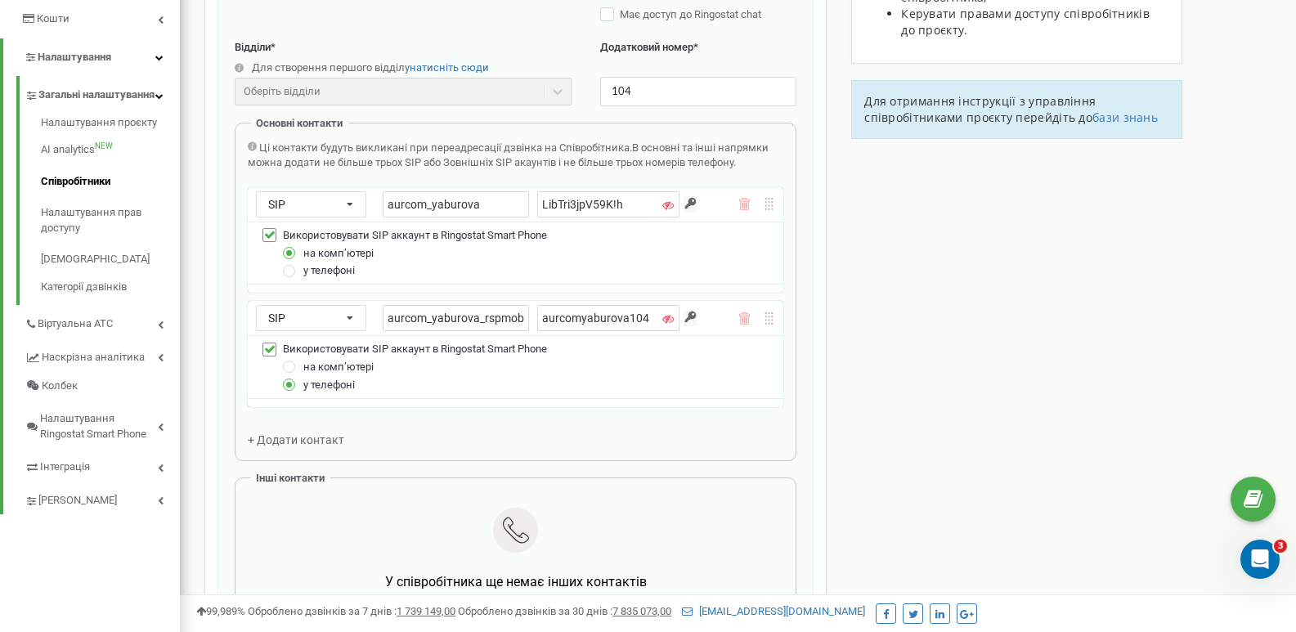
click at [807, 418] on div "Редагування співробітника Email * olenawave@gmail.com Email недоступний для ред…" at bounding box center [516, 308] width 596 height 950
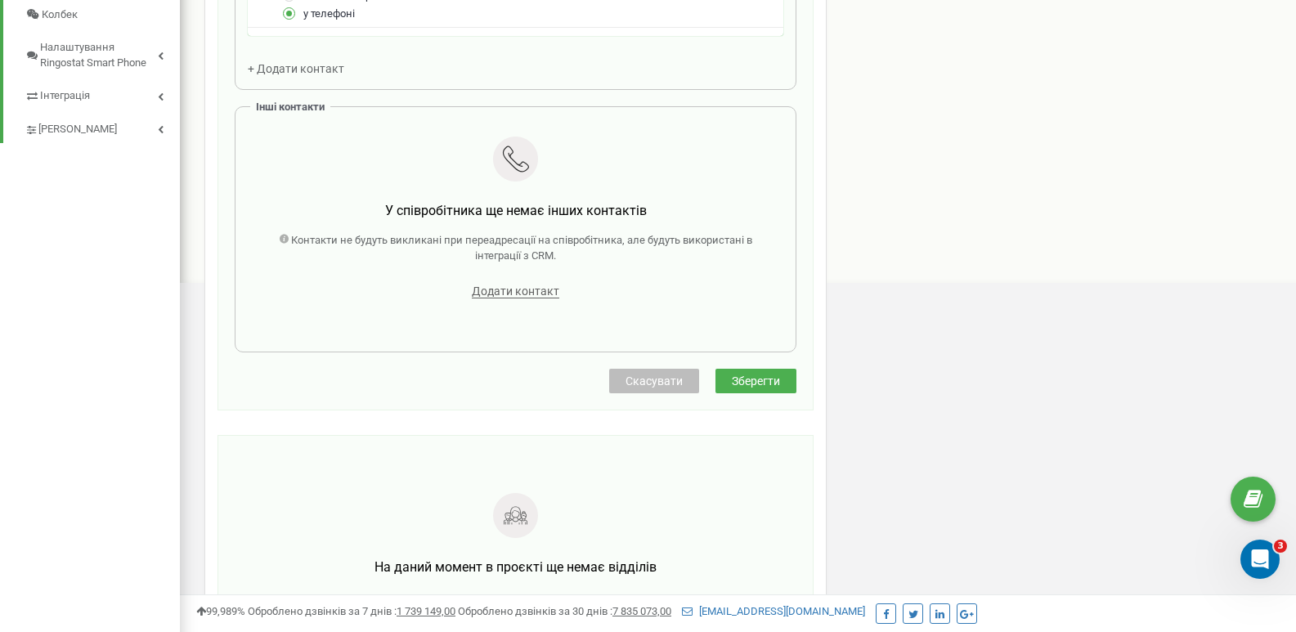
scroll to position [736, 0]
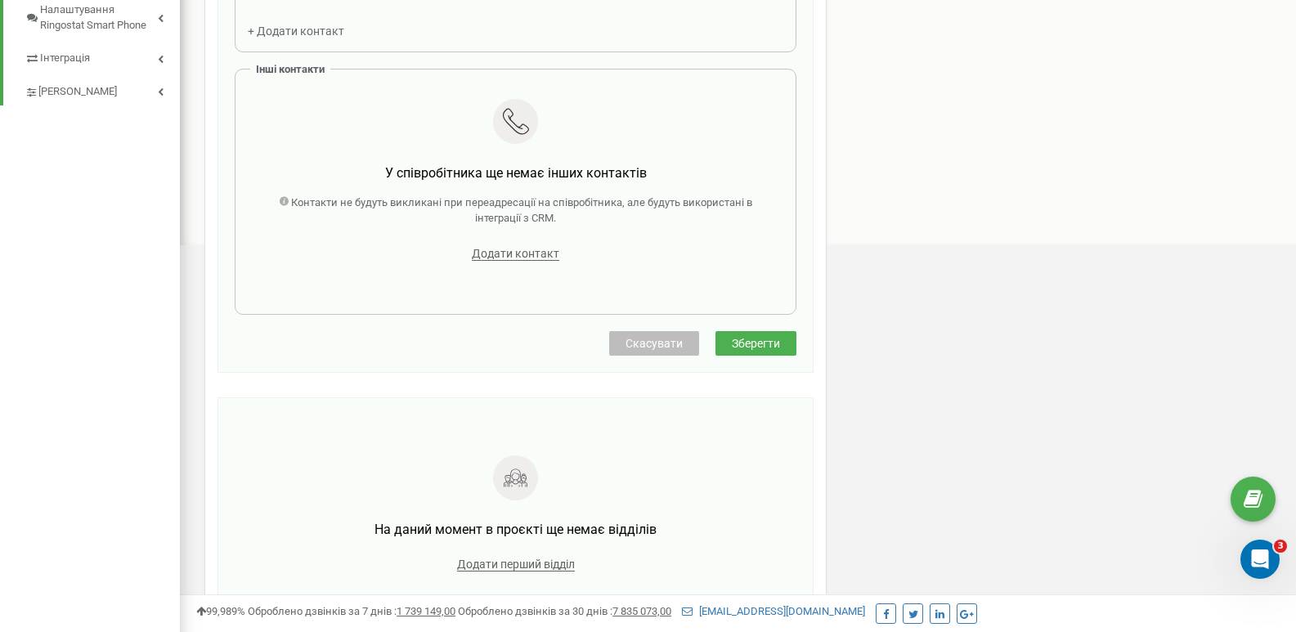
click at [747, 350] on span "Зберегти" at bounding box center [756, 343] width 48 height 13
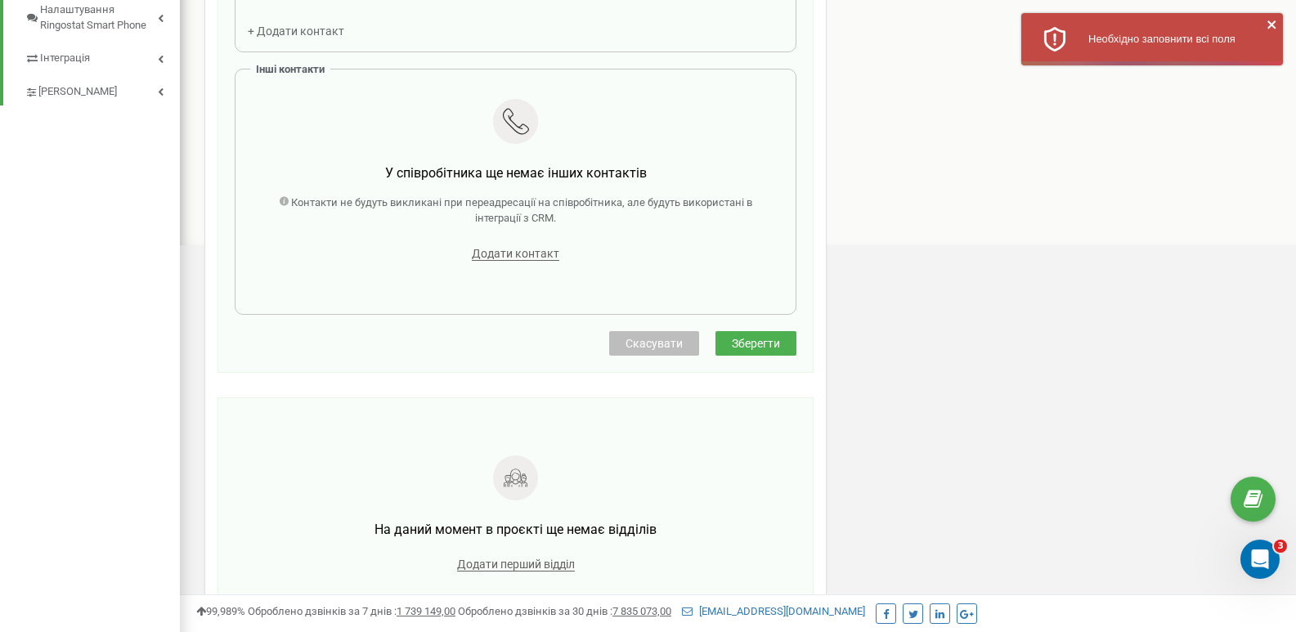
click at [747, 350] on span "Зберегти" at bounding box center [756, 343] width 48 height 13
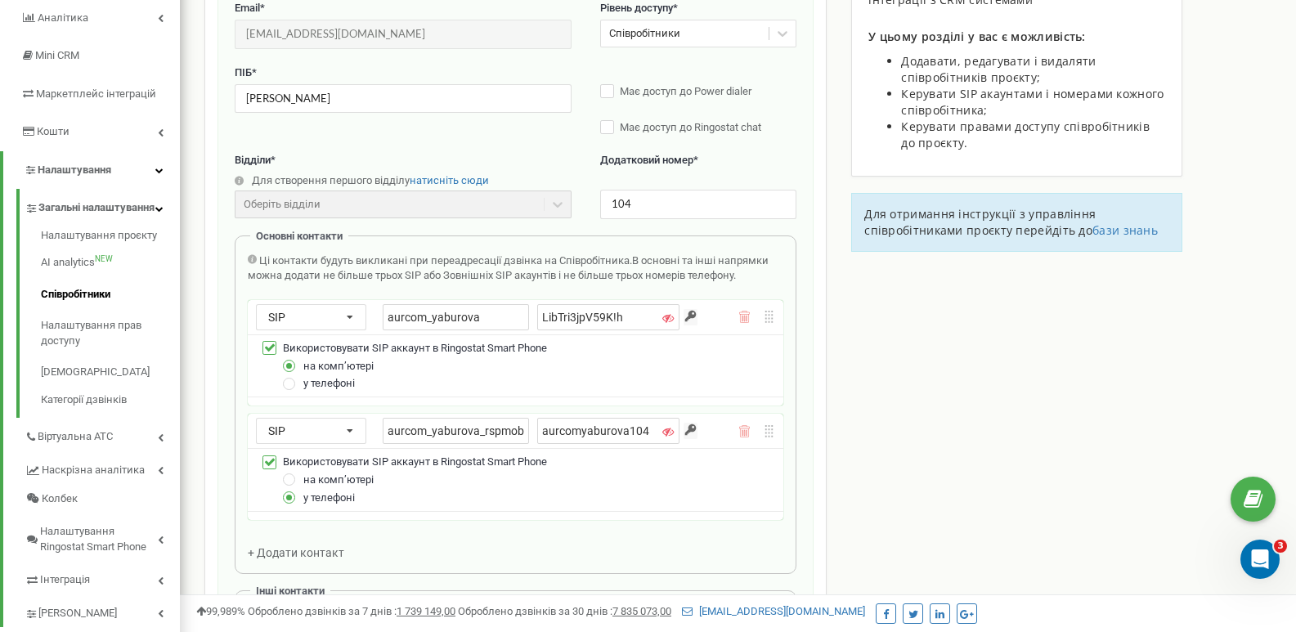
scroll to position [245, 0]
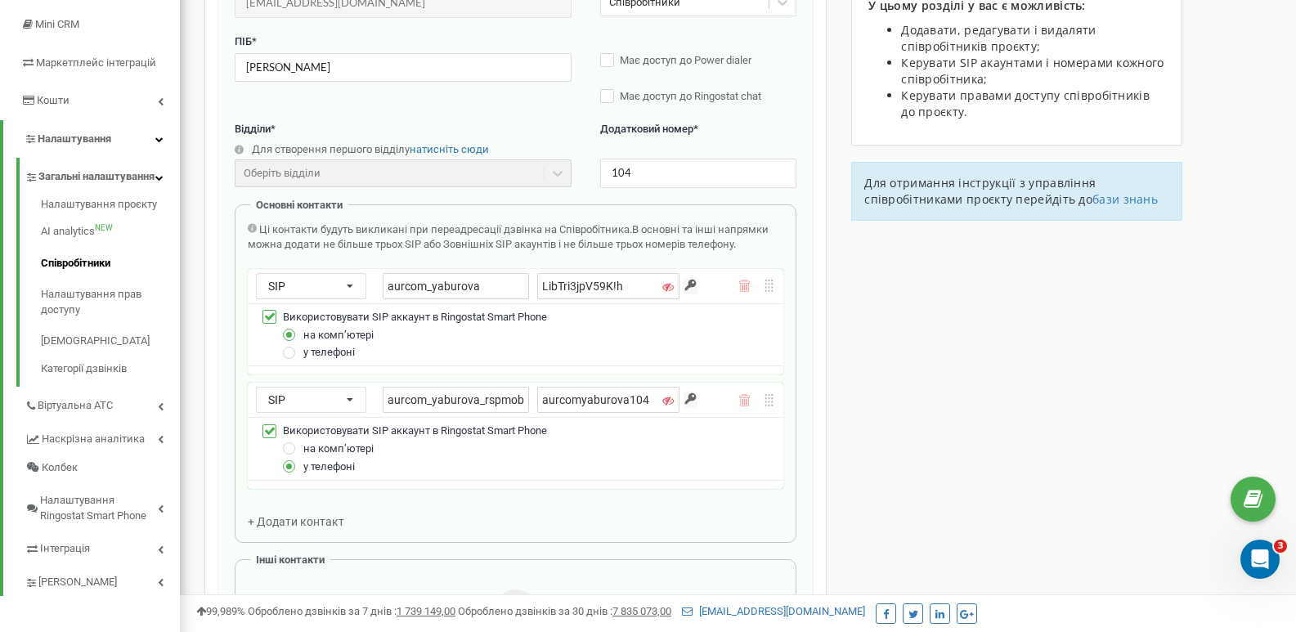
click at [662, 400] on icon at bounding box center [667, 400] width 11 height 11
click at [661, 400] on icon at bounding box center [666, 400] width 11 height 11
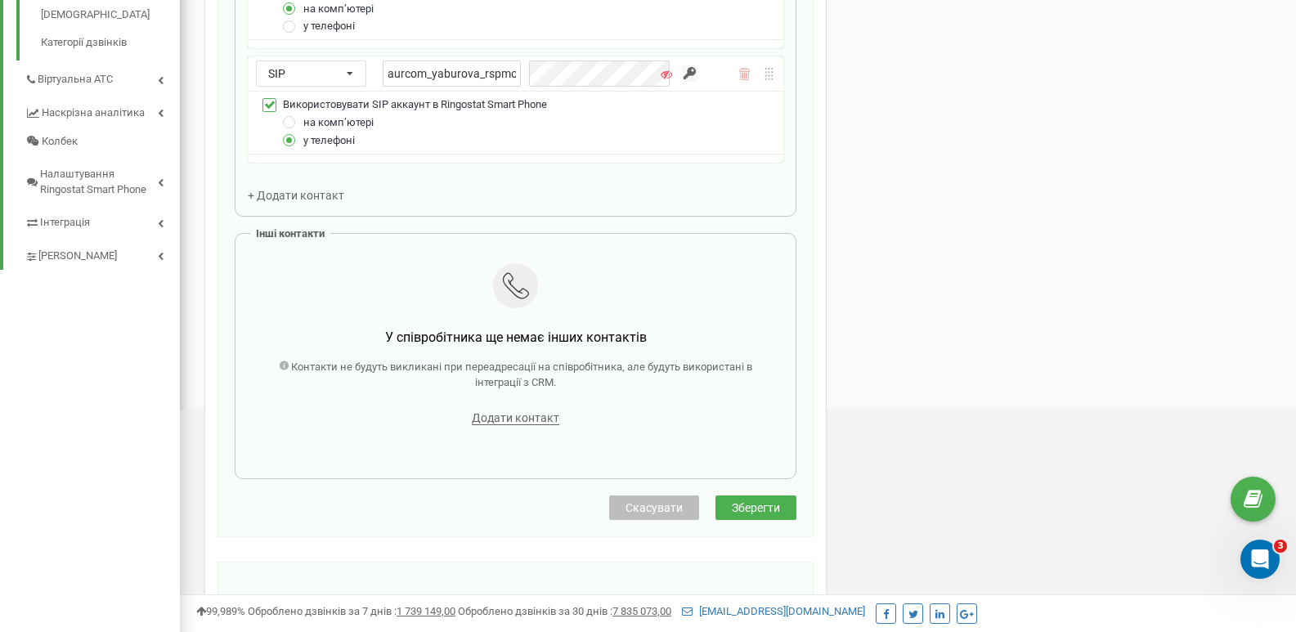
scroll to position [572, 0]
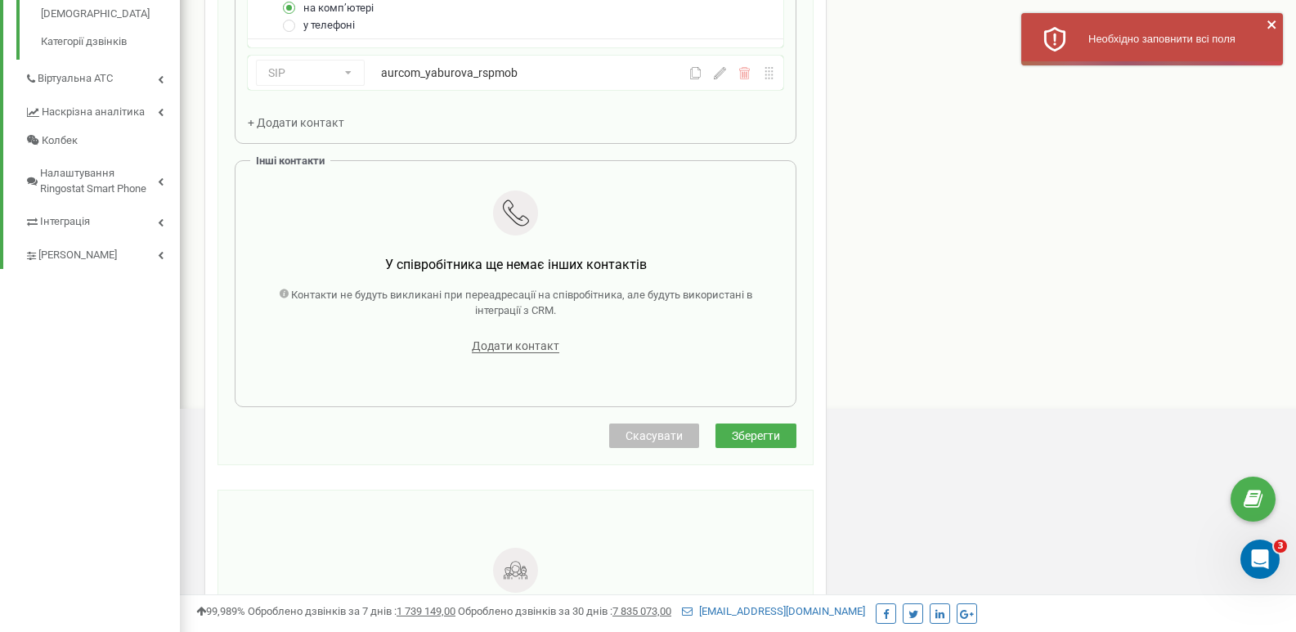
click at [760, 504] on div "Співробітники проєкту [DOMAIN_NAME] Редагування співробітника Email * [EMAIL_AD…" at bounding box center [515, 134] width 622 height 1233
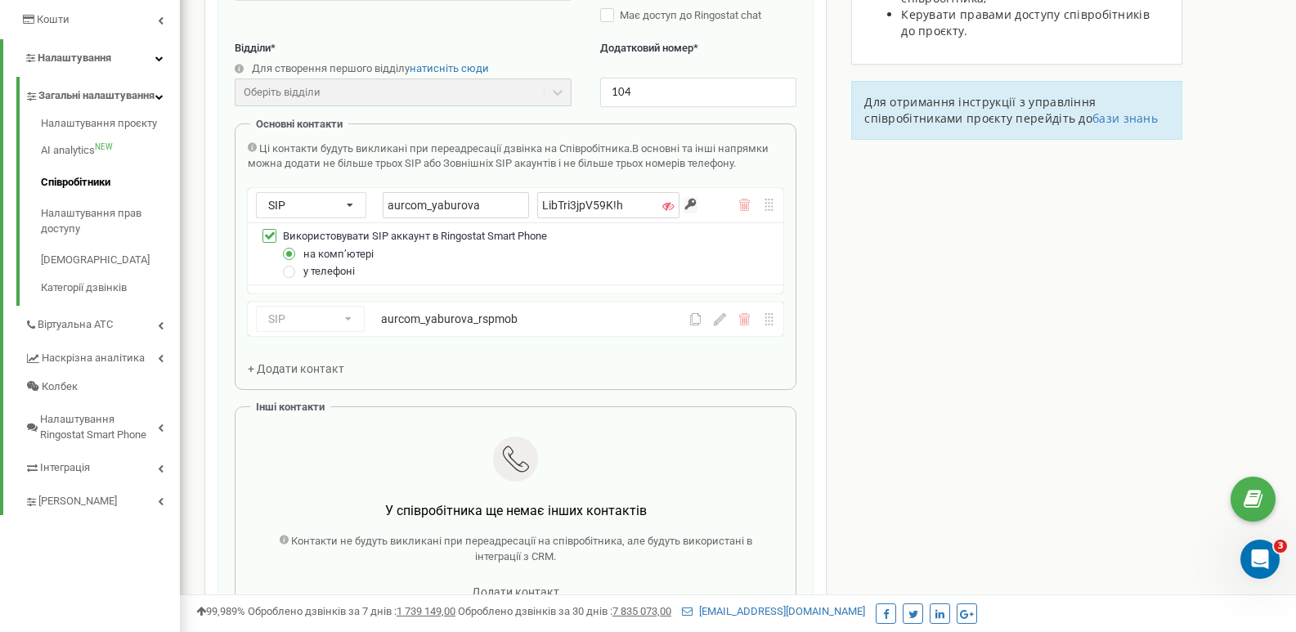
scroll to position [327, 0]
click at [719, 322] on icon at bounding box center [720, 318] width 12 height 12
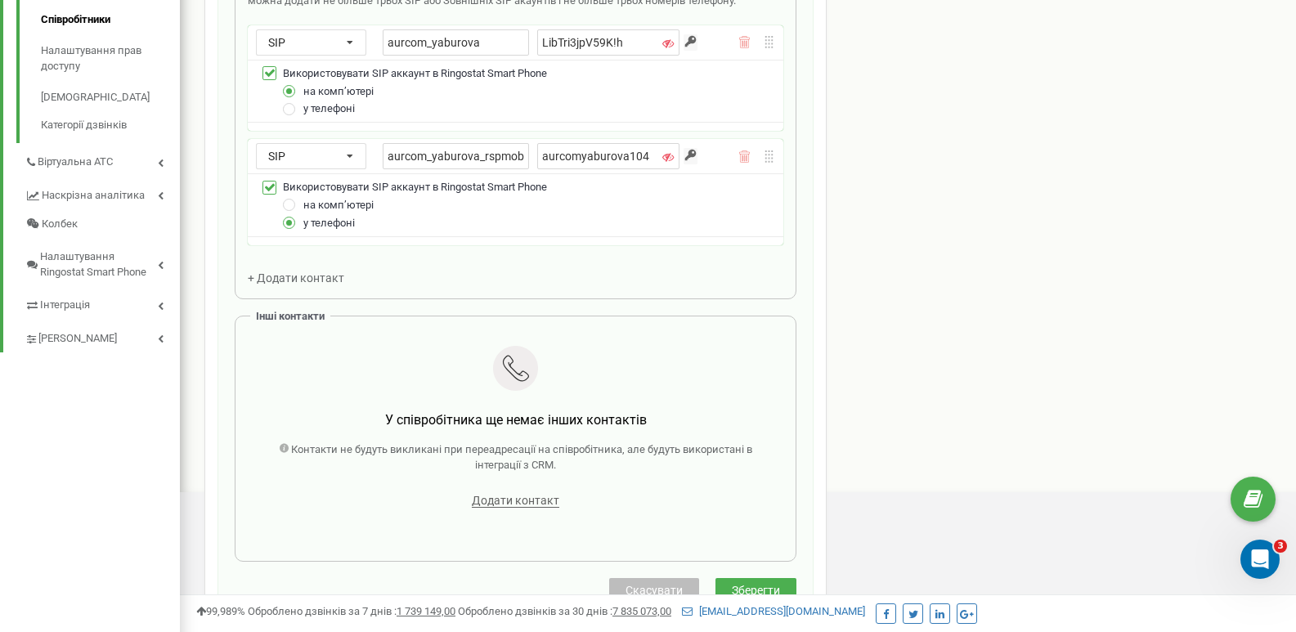
scroll to position [409, 0]
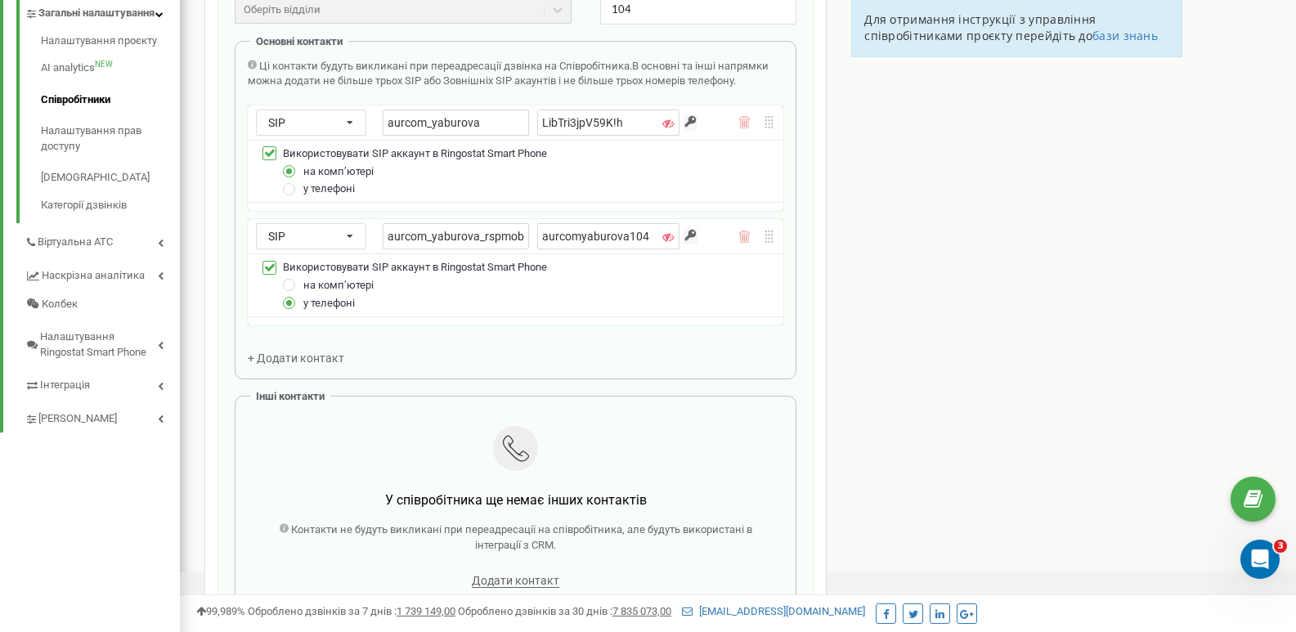
click at [294, 360] on span "+ Додати контакт" at bounding box center [296, 358] width 97 height 13
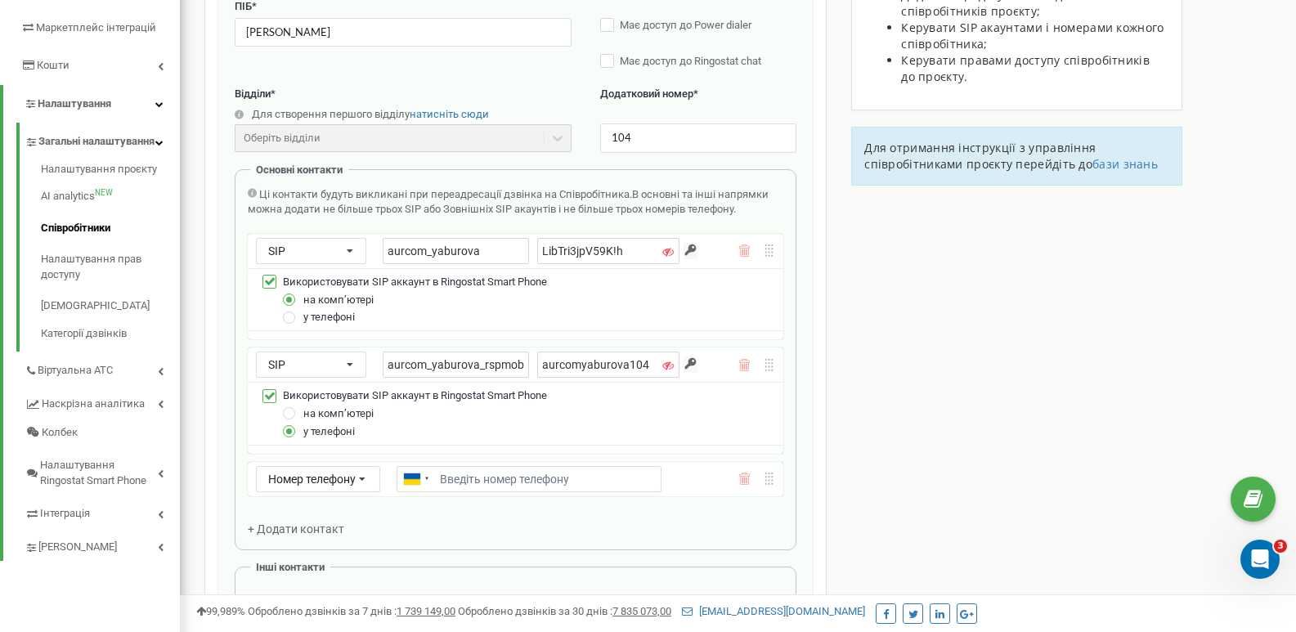
scroll to position [164, 0]
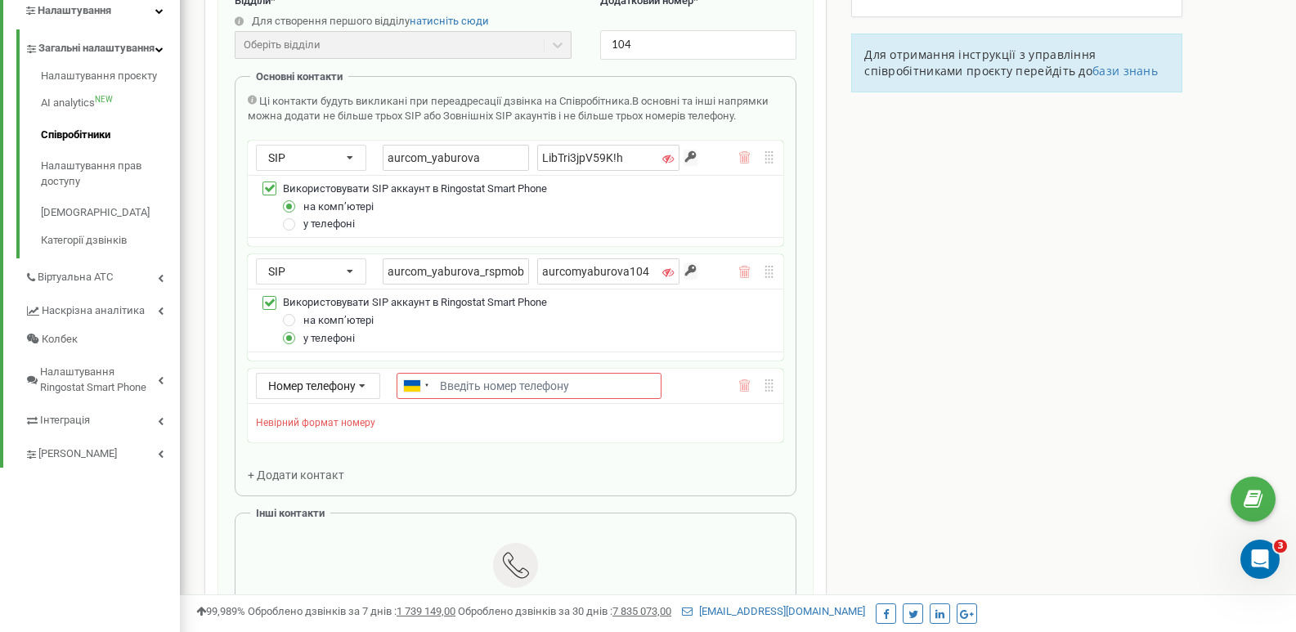
scroll to position [572, 0]
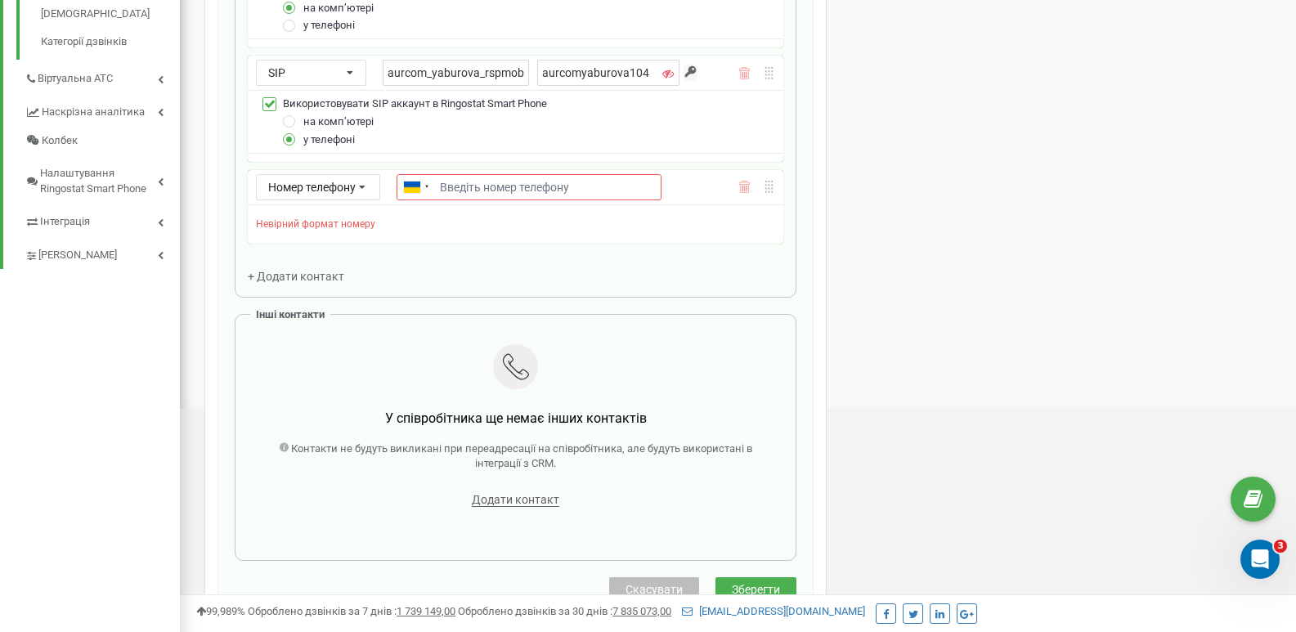
click at [748, 193] on icon at bounding box center [744, 187] width 11 height 12
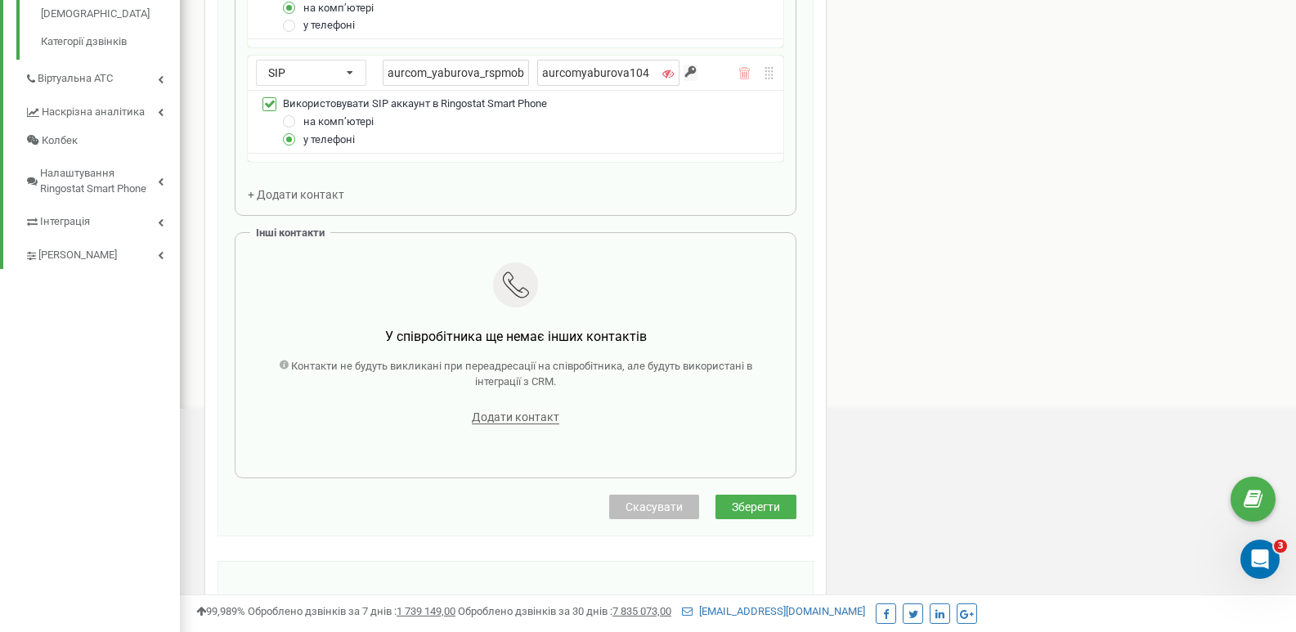
click at [779, 516] on button "Зберегти" at bounding box center [756, 507] width 81 height 25
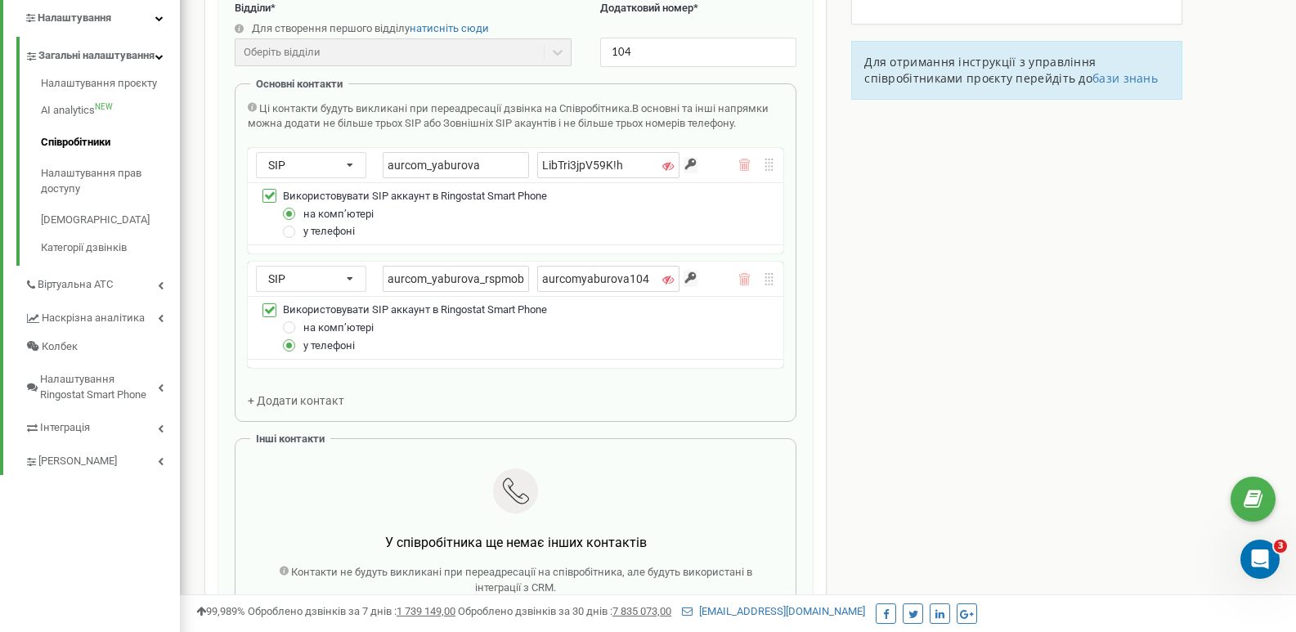
scroll to position [327, 0]
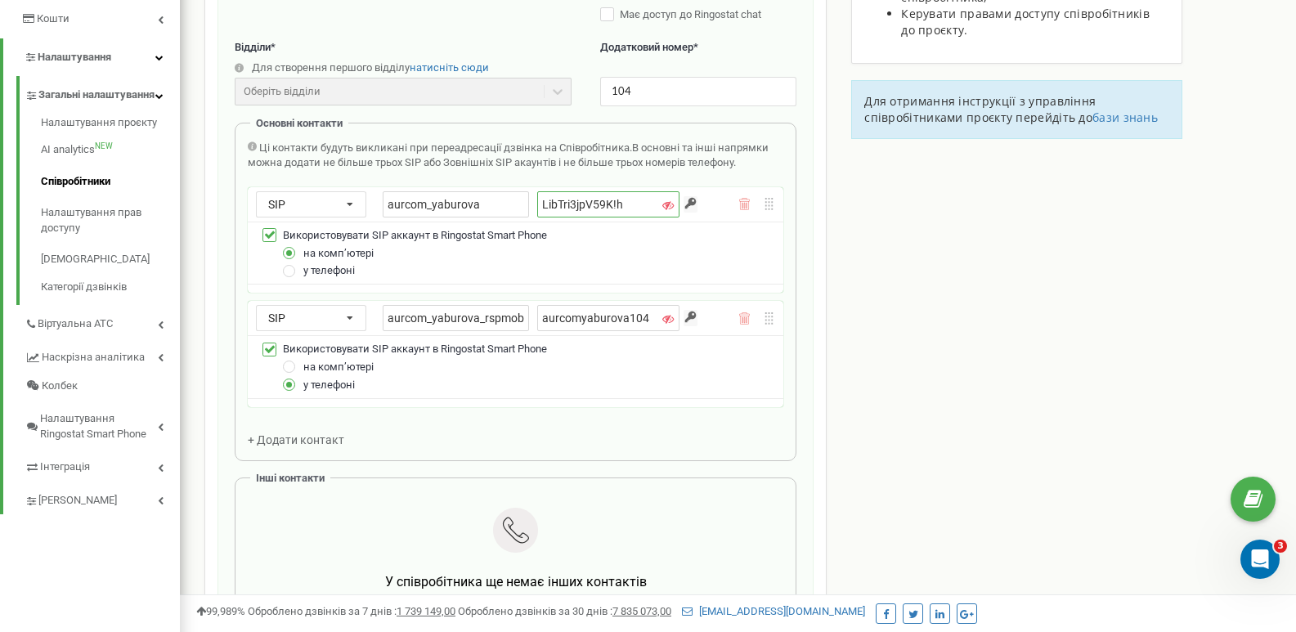
click at [613, 204] on input "LibTri3jpV59K!h" at bounding box center [607, 204] width 141 height 26
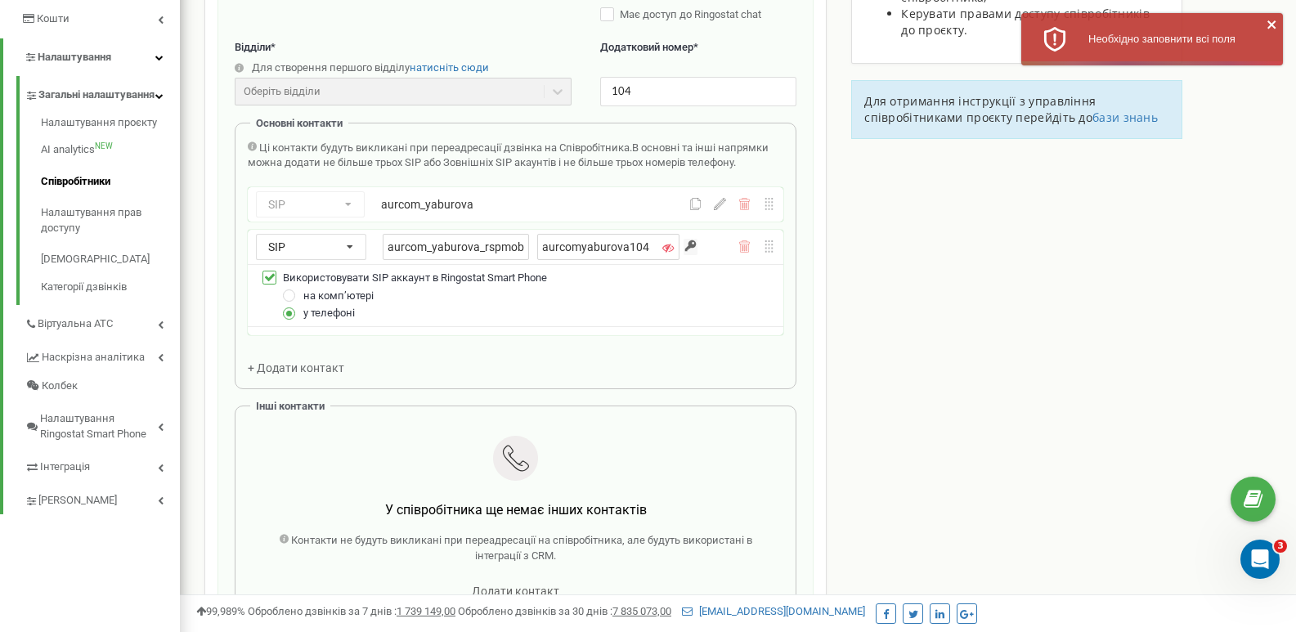
click at [606, 311] on div "SIP Номер телефону SIP Зовнішній SIP aurcom_yaburova_rspmob aurcomyaburova104 В…" at bounding box center [516, 283] width 536 height 106
click at [629, 238] on input "aurcomyaburova104" at bounding box center [607, 247] width 141 height 26
paste input "LibTri3jpV59K!h"
type input "LibTri3jpV59K!h"
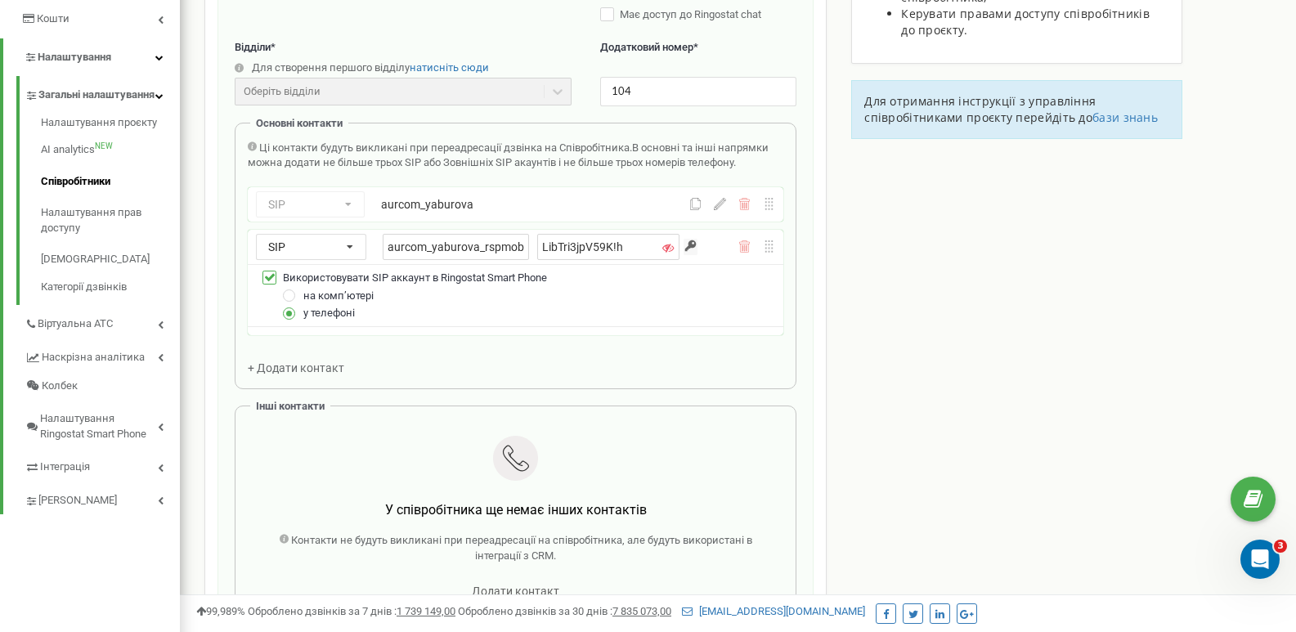
click at [833, 294] on div "Співробітники проєкту [DOMAIN_NAME] Редагування співробітника Email * [EMAIL_AD…" at bounding box center [738, 434] width 1092 height 1340
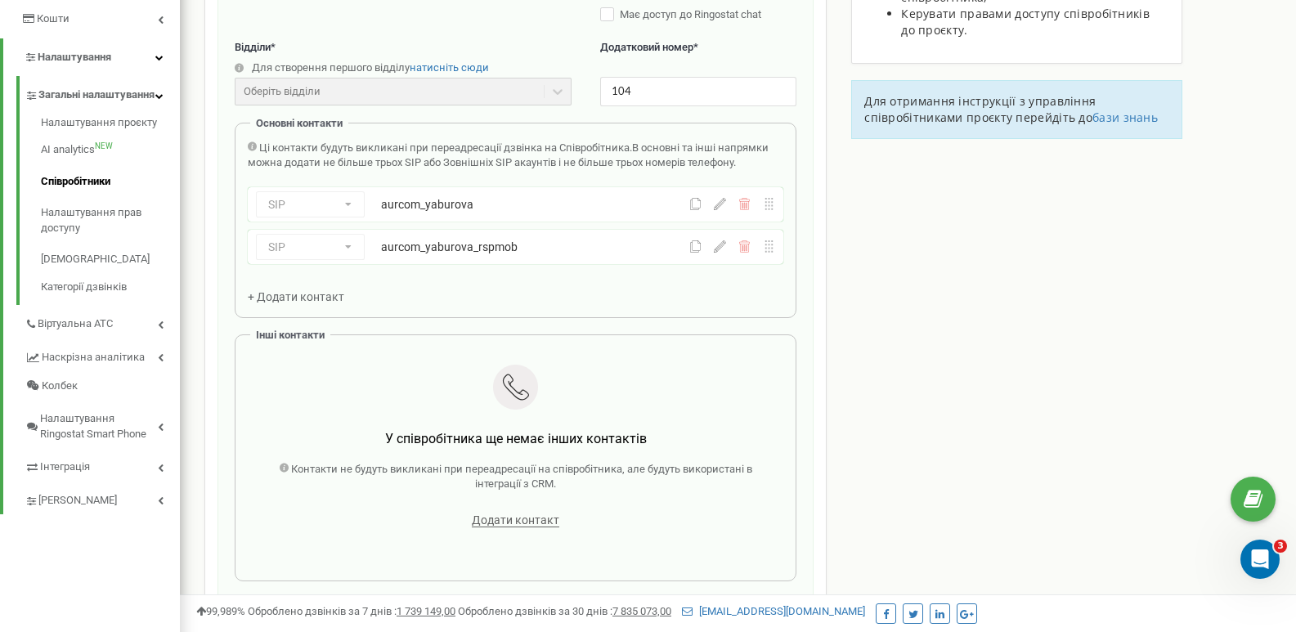
click at [717, 209] on icon at bounding box center [720, 204] width 12 height 12
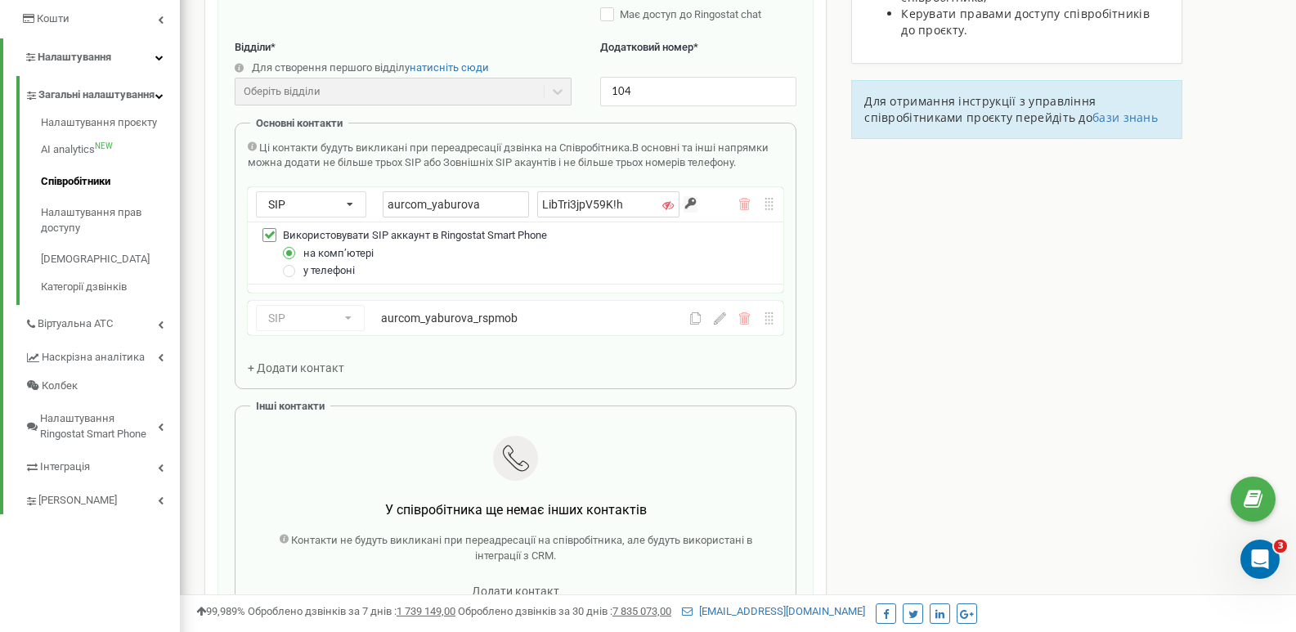
click at [727, 321] on div at bounding box center [732, 318] width 86 height 12
click at [725, 322] on icon at bounding box center [720, 318] width 12 height 12
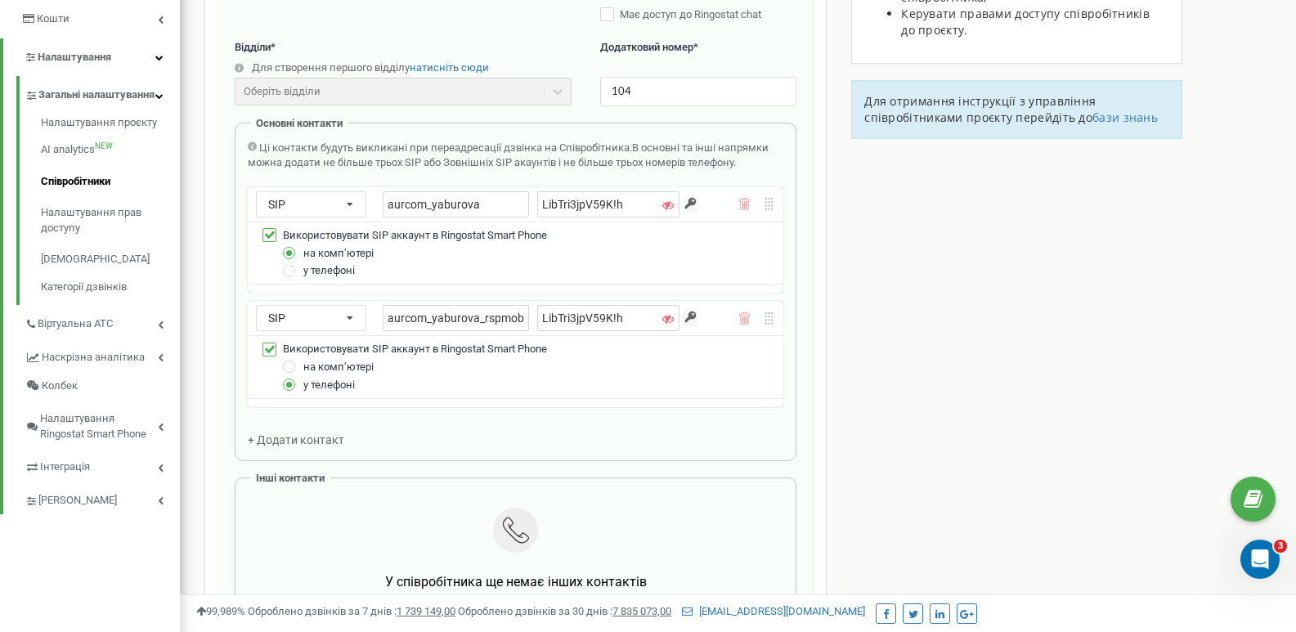
click at [1019, 327] on div "Співробітники проєкту [DOMAIN_NAME] Редагування співробітника Email * [EMAIL_AD…" at bounding box center [738, 469] width 1092 height 1411
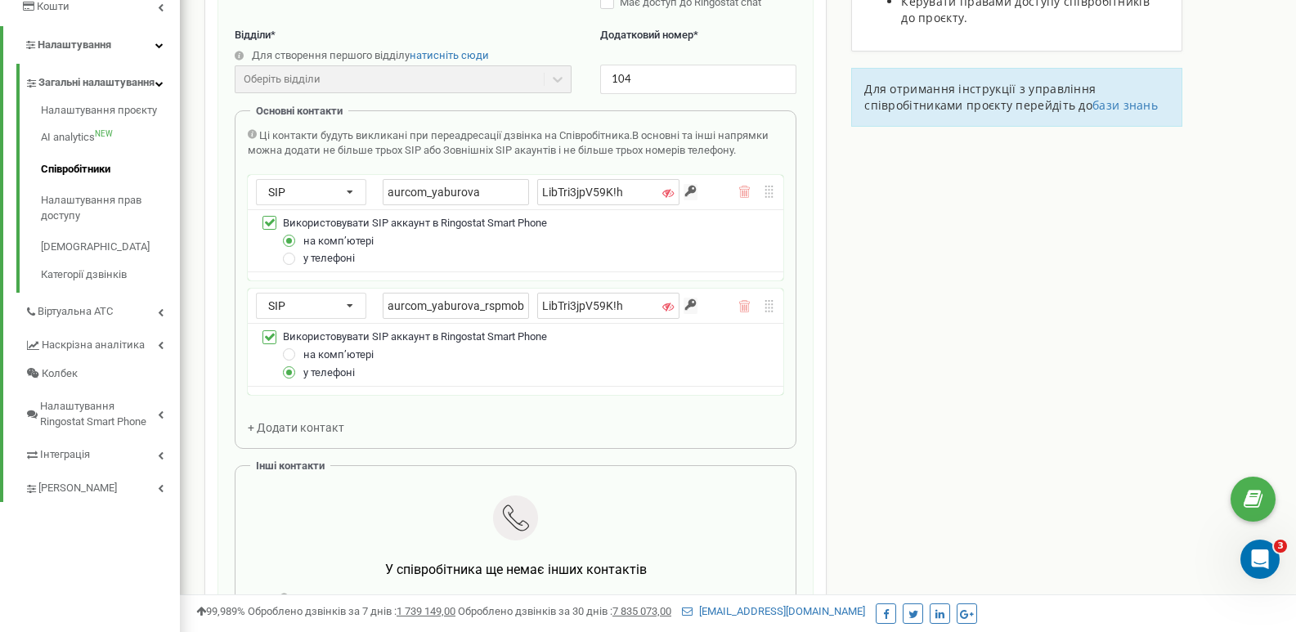
scroll to position [654, 0]
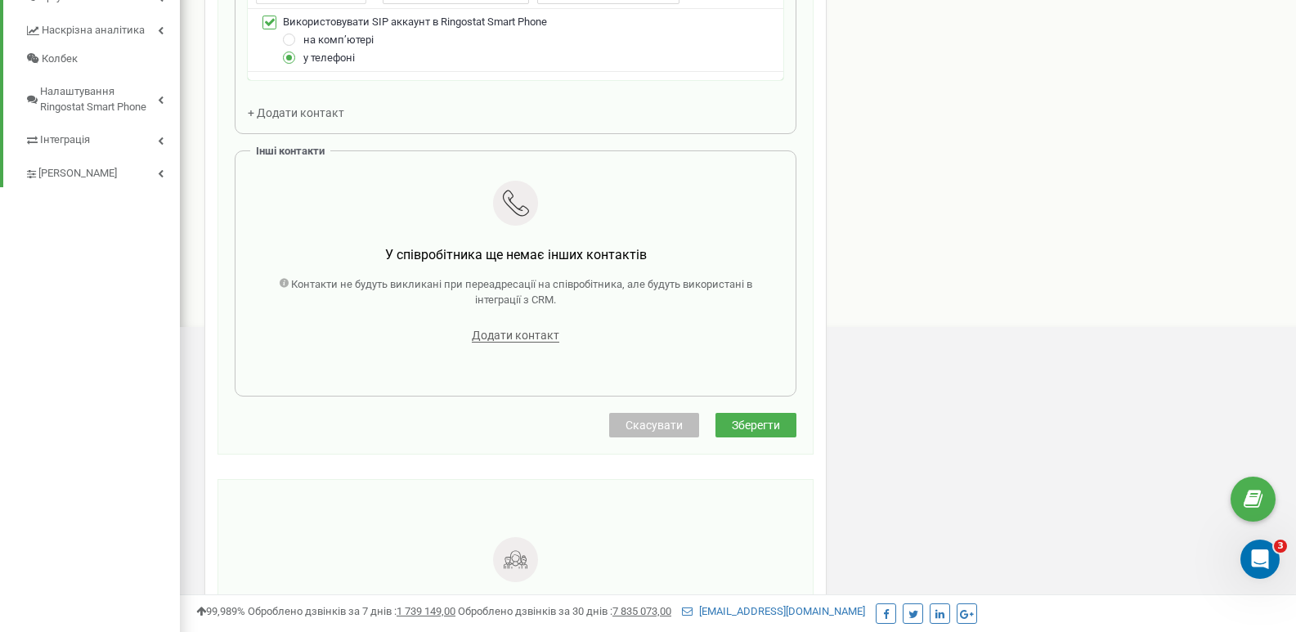
click at [762, 422] on span "Зберегти" at bounding box center [756, 425] width 48 height 13
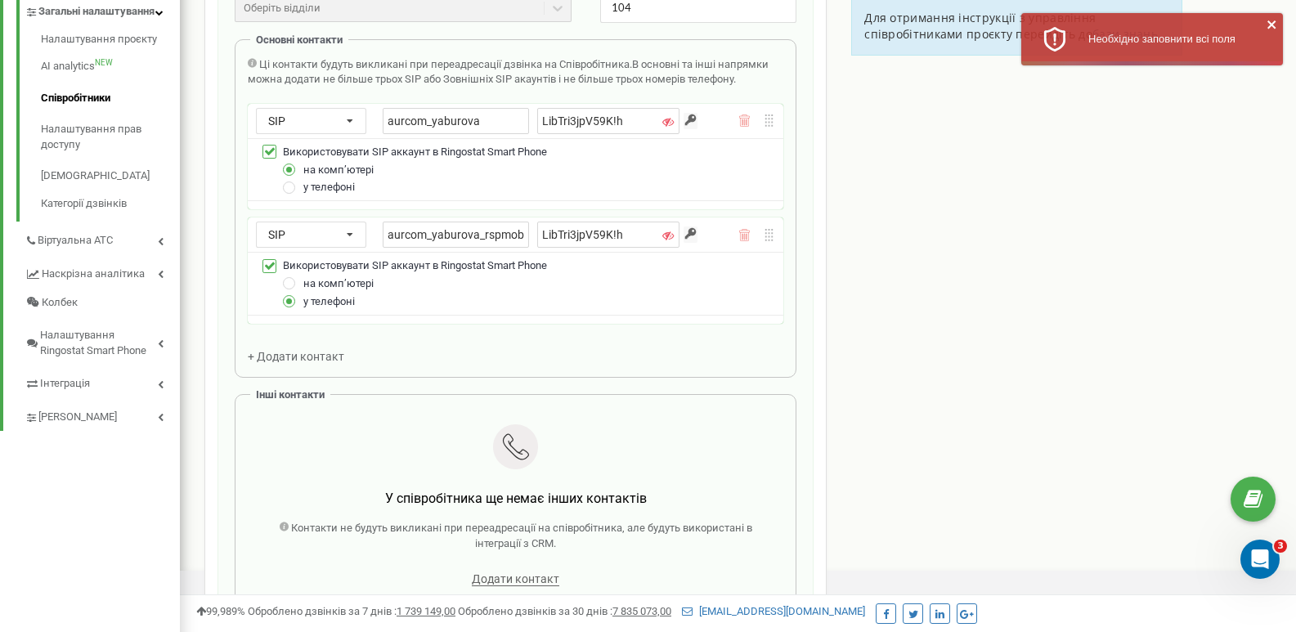
scroll to position [409, 0]
click at [347, 132] on icon at bounding box center [349, 123] width 27 height 26
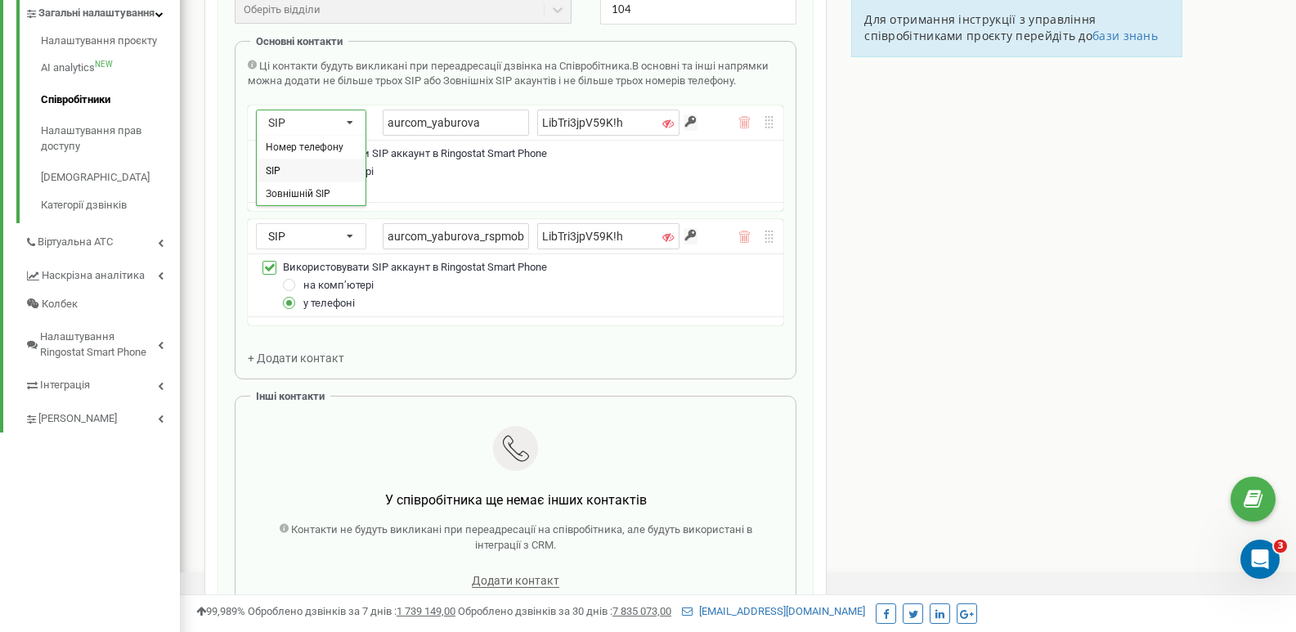
click at [970, 228] on div "Співробітники проєкту [DOMAIN_NAME] Редагування співробітника Email * [EMAIL_AD…" at bounding box center [738, 387] width 1092 height 1411
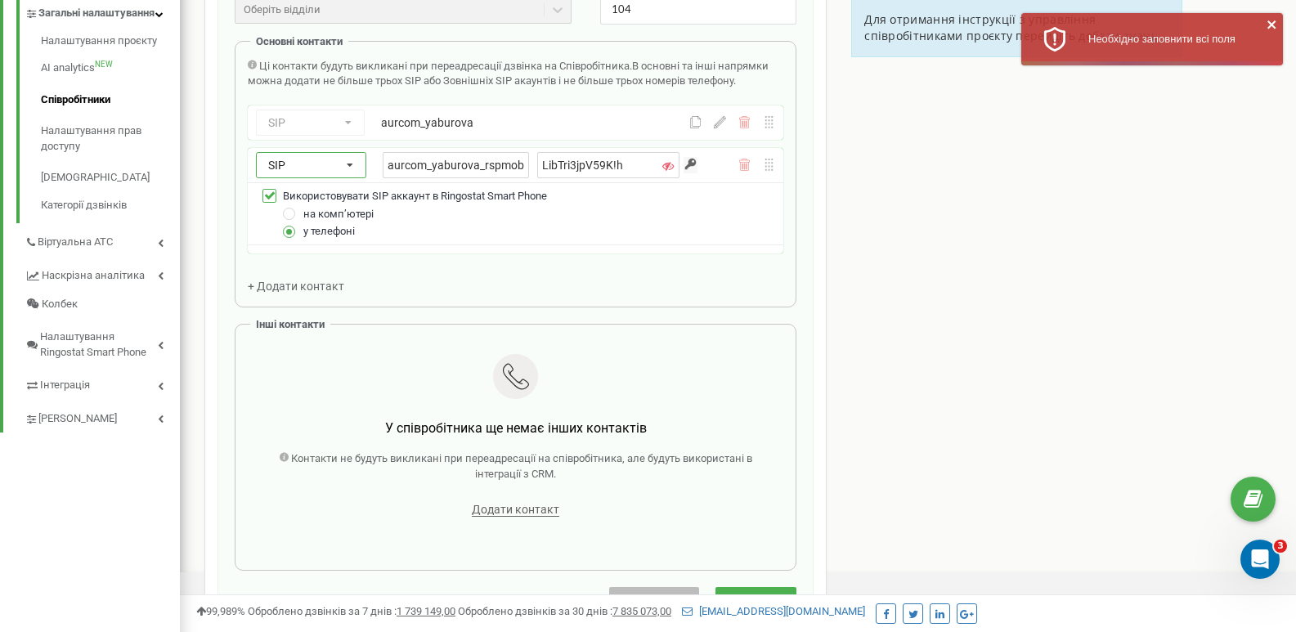
click at [325, 168] on div "SIP Номер телефону SIP Зовнішній SIP" at bounding box center [311, 165] width 110 height 26
click at [299, 207] on div "SIP" at bounding box center [311, 212] width 109 height 24
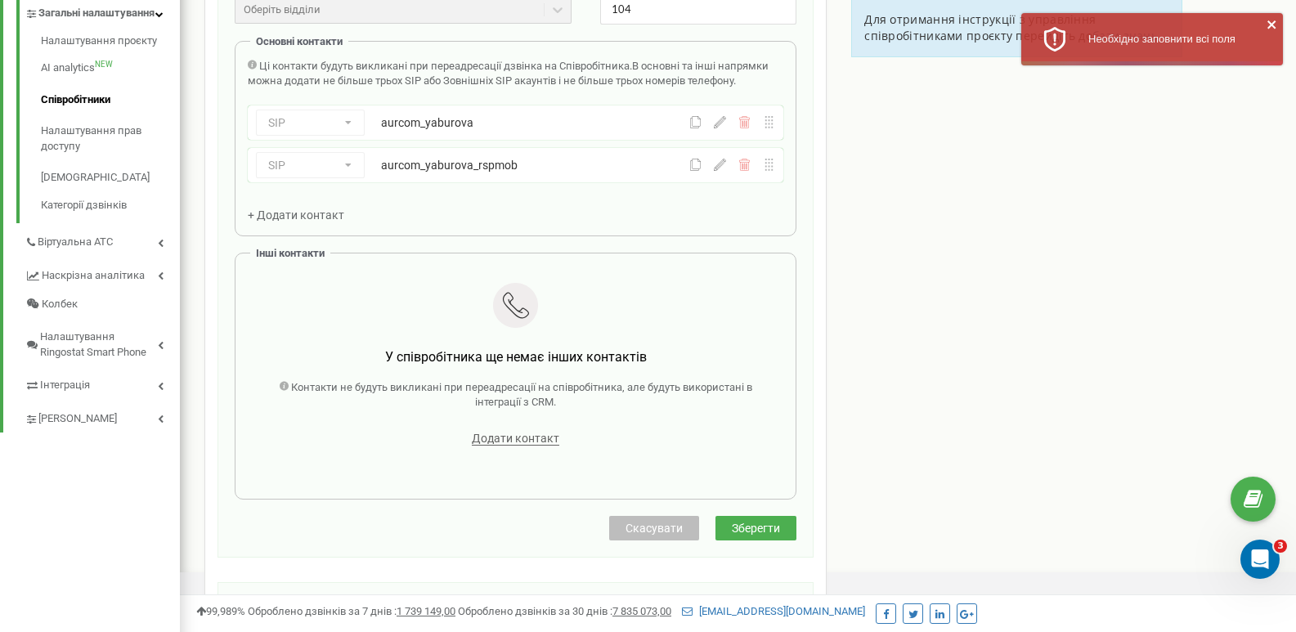
click at [1115, 304] on div "Співробітники проєкту [DOMAIN_NAME] Редагування співробітника Email * [EMAIL_AD…" at bounding box center [738, 316] width 1092 height 1268
click at [789, 520] on button "Зберегти" at bounding box center [756, 528] width 81 height 25
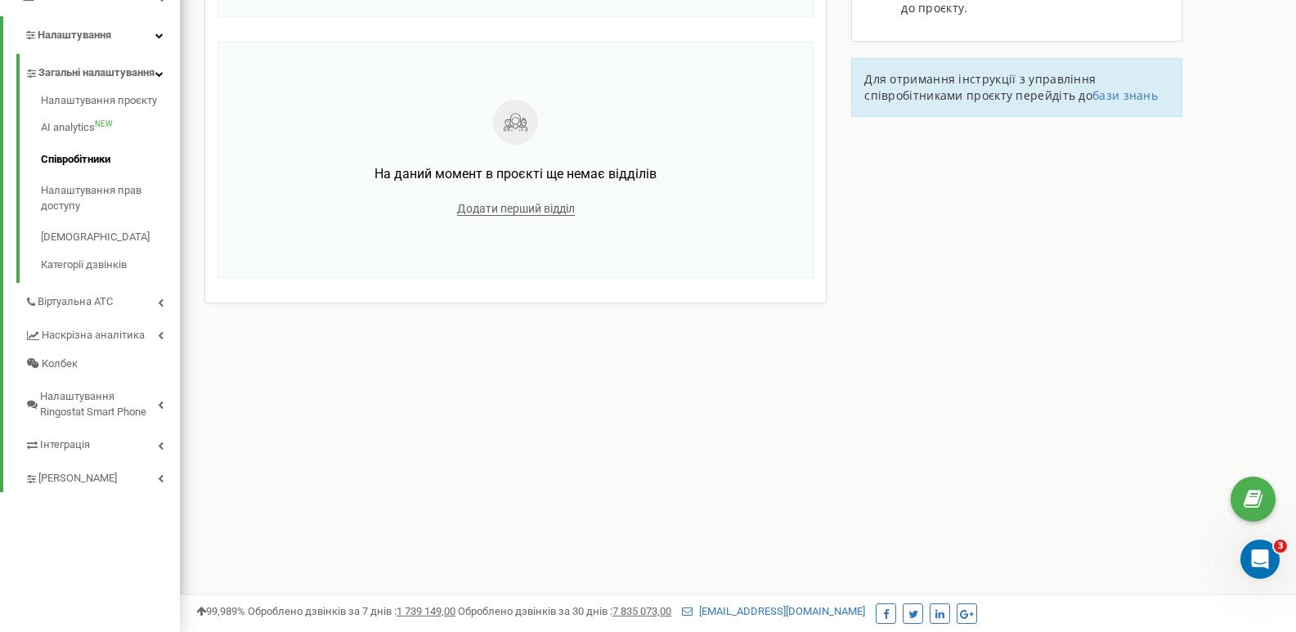
scroll to position [0, 0]
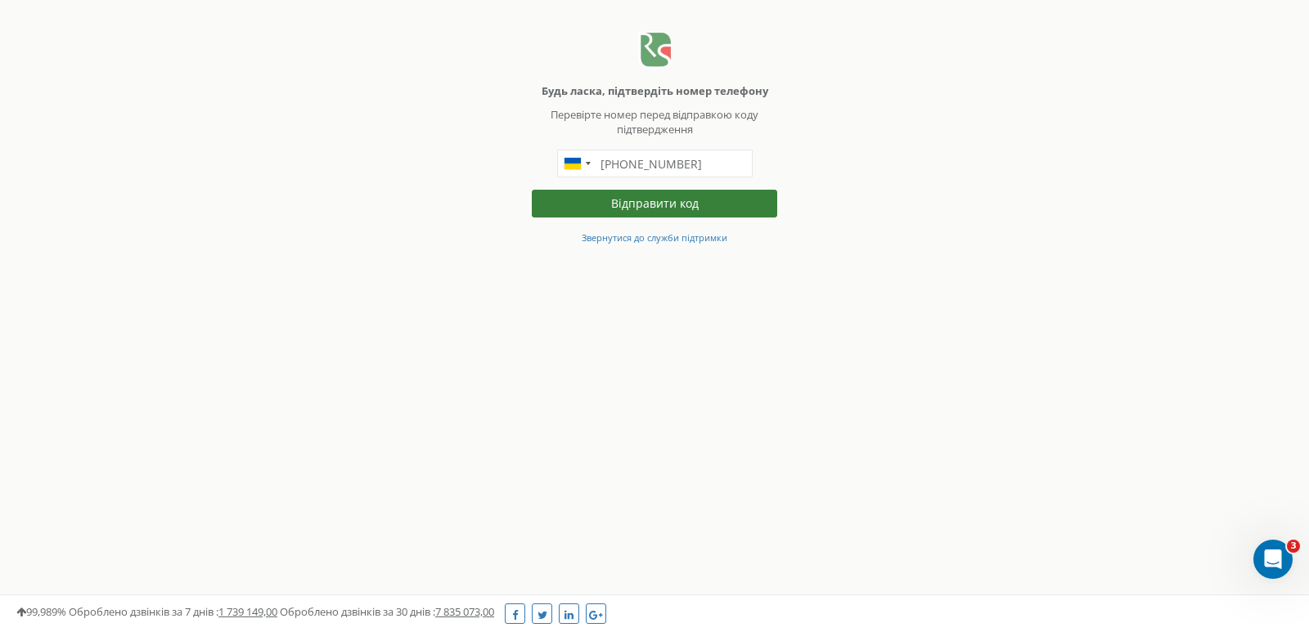
click at [682, 200] on button "Відправити код" at bounding box center [654, 204] width 245 height 28
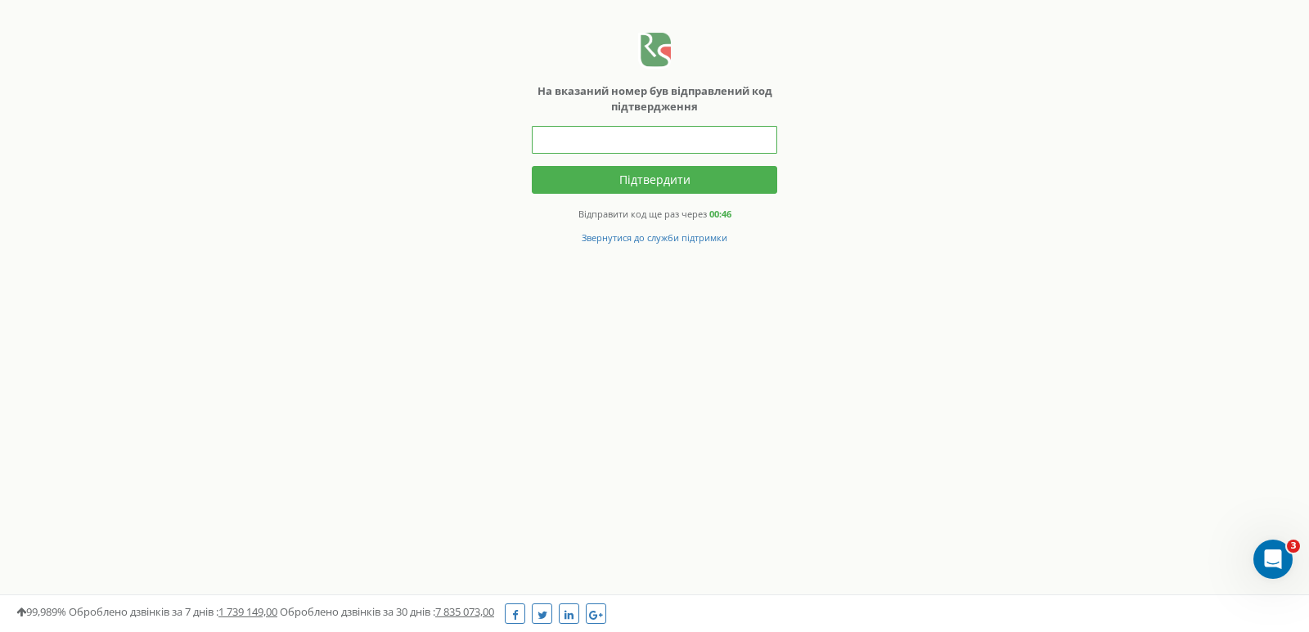
click at [747, 145] on input "text" at bounding box center [654, 140] width 245 height 28
type input "954641"
click at [661, 181] on button "Підтвердити" at bounding box center [654, 180] width 245 height 28
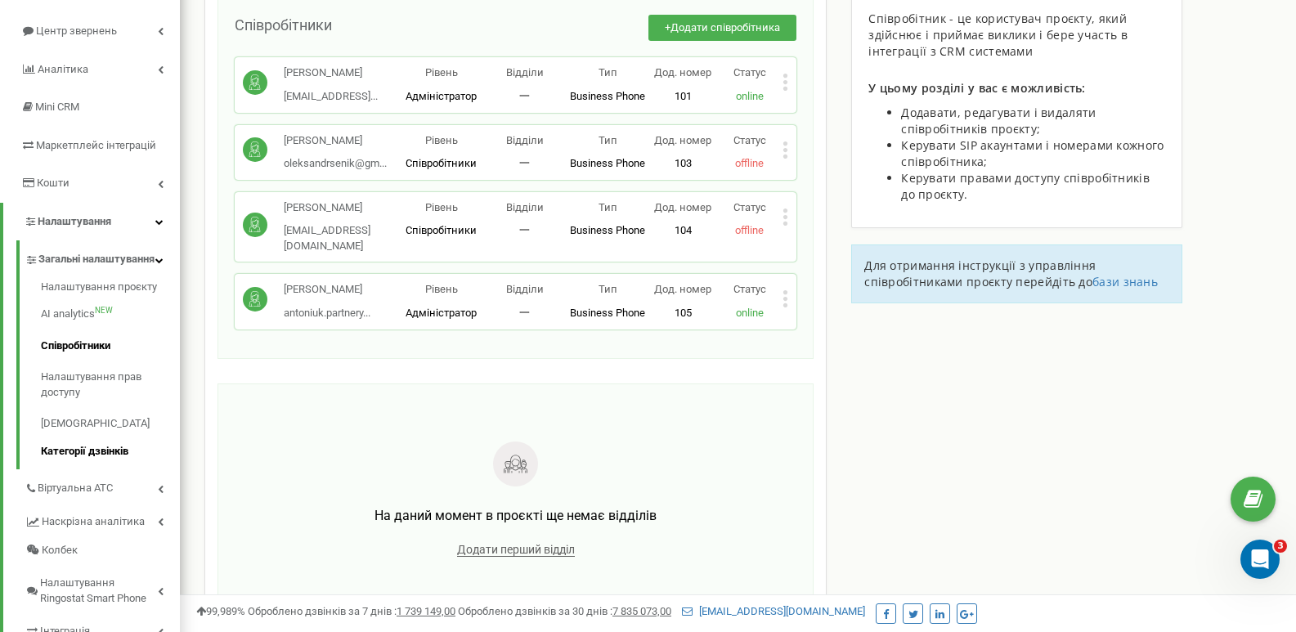
scroll to position [164, 0]
click at [783, 225] on icon at bounding box center [786, 216] width 6 height 17
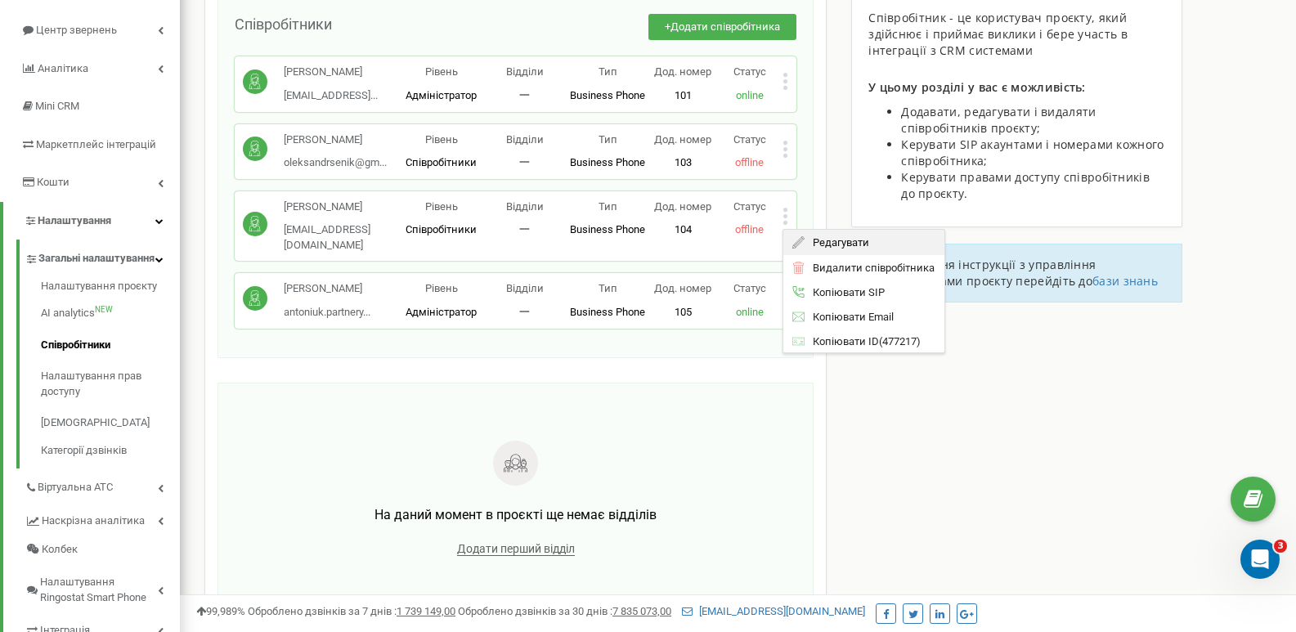
click at [828, 251] on div "Редагувати" at bounding box center [863, 242] width 161 height 25
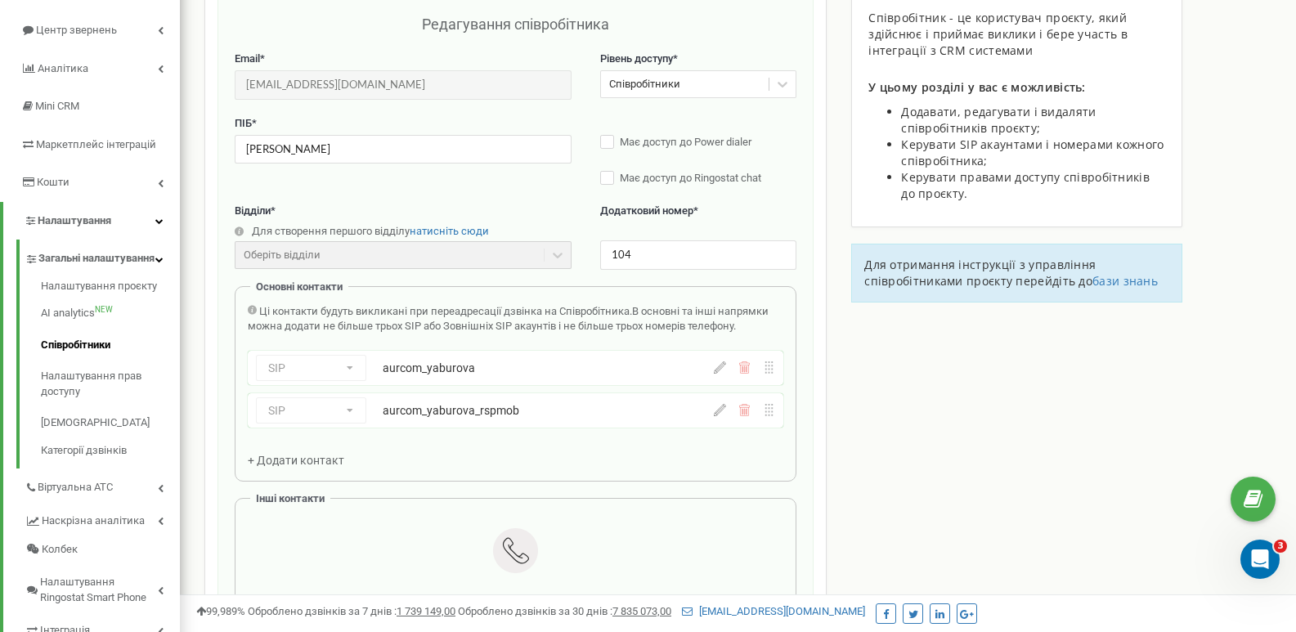
click at [718, 369] on icon at bounding box center [720, 367] width 12 height 12
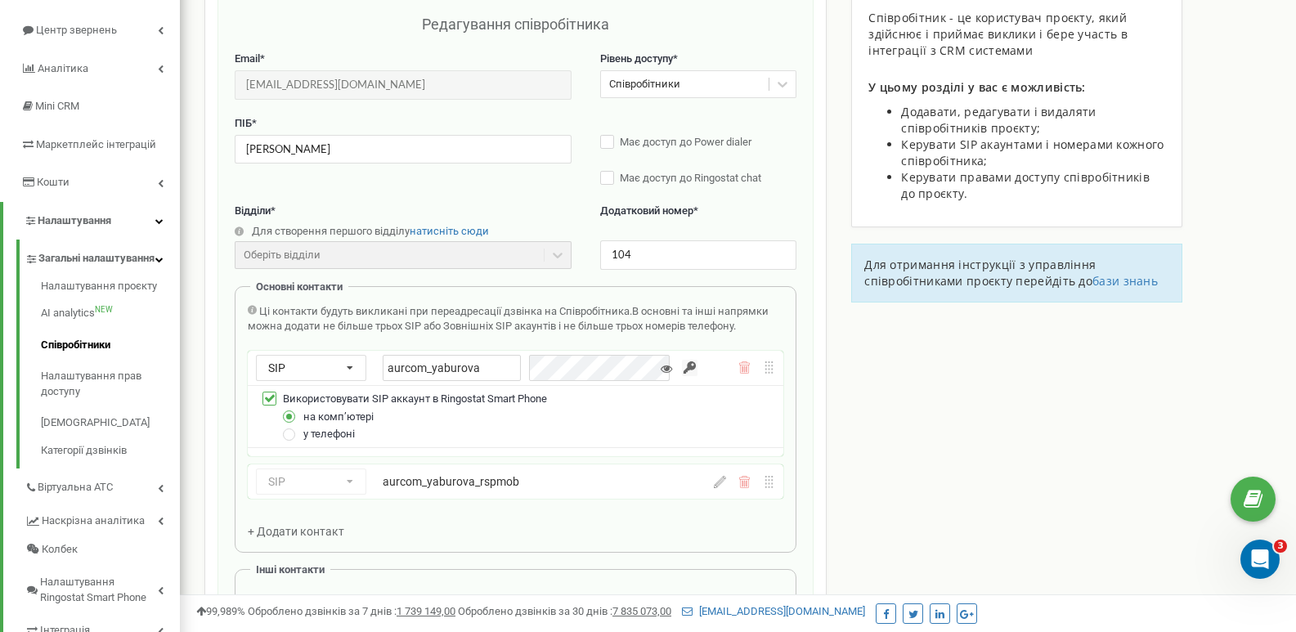
click at [718, 483] on icon at bounding box center [720, 482] width 12 height 12
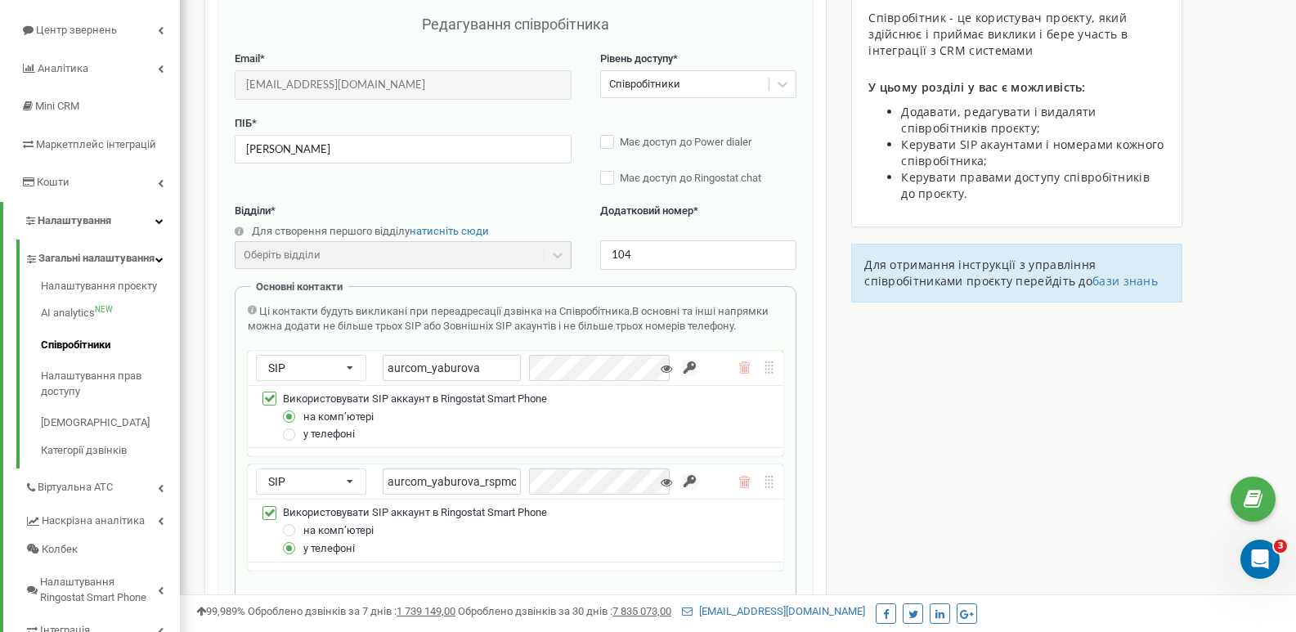
click at [934, 414] on div "Співробітники проєкту [DOMAIN_NAME] Редагування співробітника Email * [EMAIL_AD…" at bounding box center [738, 632] width 1092 height 1411
click at [663, 366] on icon at bounding box center [666, 368] width 11 height 11
click at [870, 468] on div "Співробітники проєкту [DOMAIN_NAME] Редагування співробітника Email * [EMAIL_AD…" at bounding box center [738, 632] width 1092 height 1411
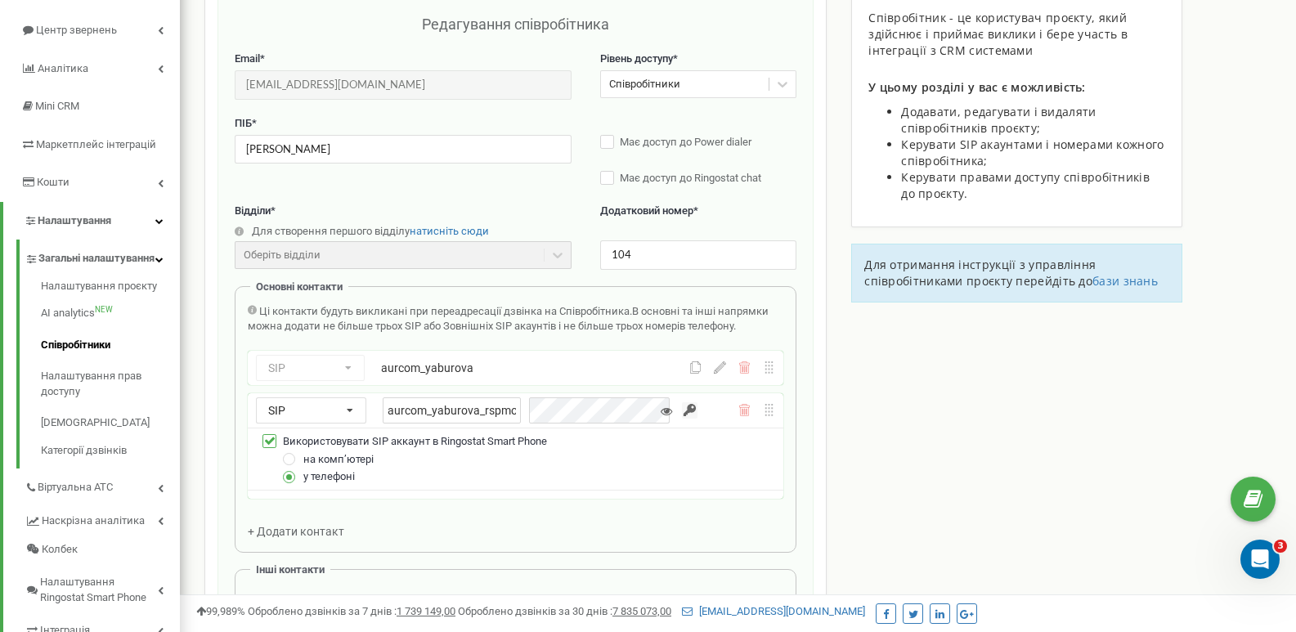
click at [966, 404] on div "Співробітники проєкту [DOMAIN_NAME] Редагування співробітника Email * [EMAIL_AD…" at bounding box center [738, 597] width 1092 height 1340
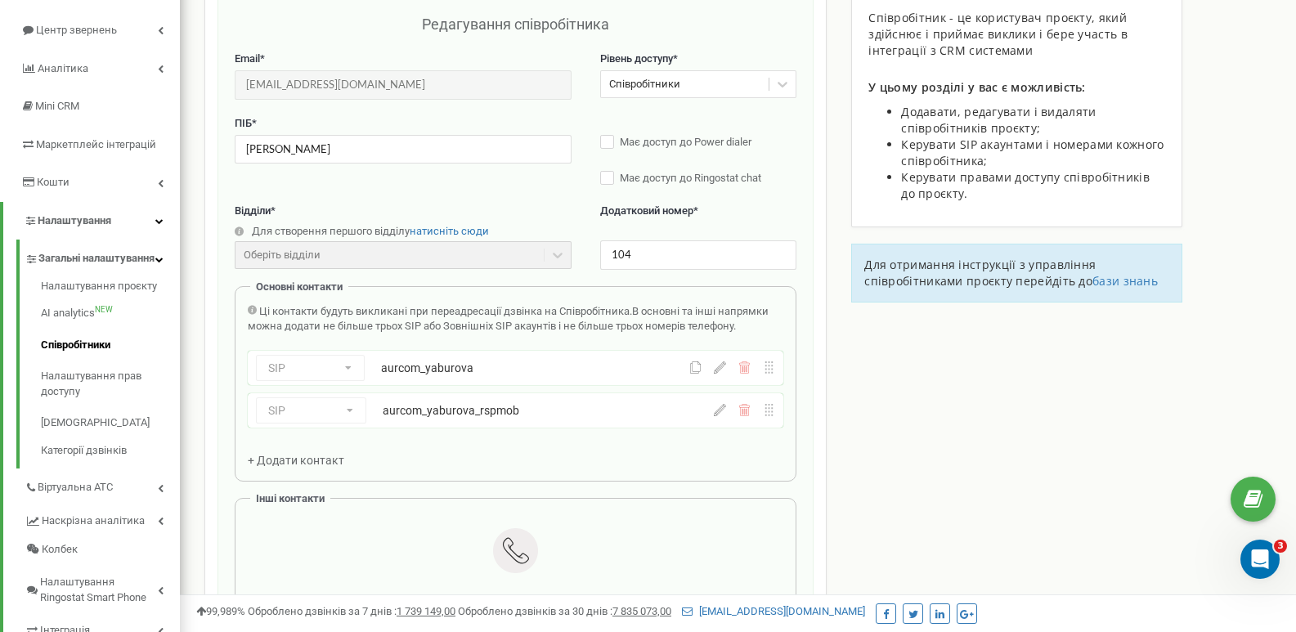
click at [725, 415] on icon at bounding box center [720, 410] width 12 height 12
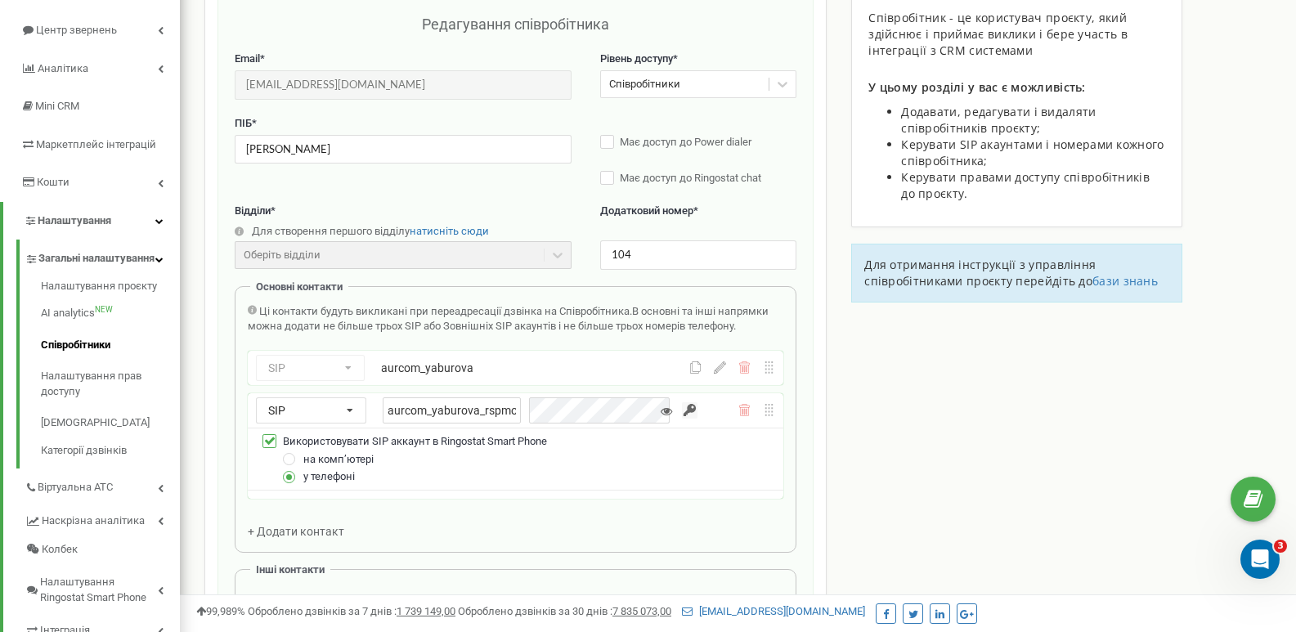
click at [662, 411] on icon at bounding box center [666, 411] width 11 height 11
click at [848, 437] on div "Співробітники проєкту [DOMAIN_NAME] Редагування співробітника Email * [EMAIL_AD…" at bounding box center [738, 597] width 1092 height 1340
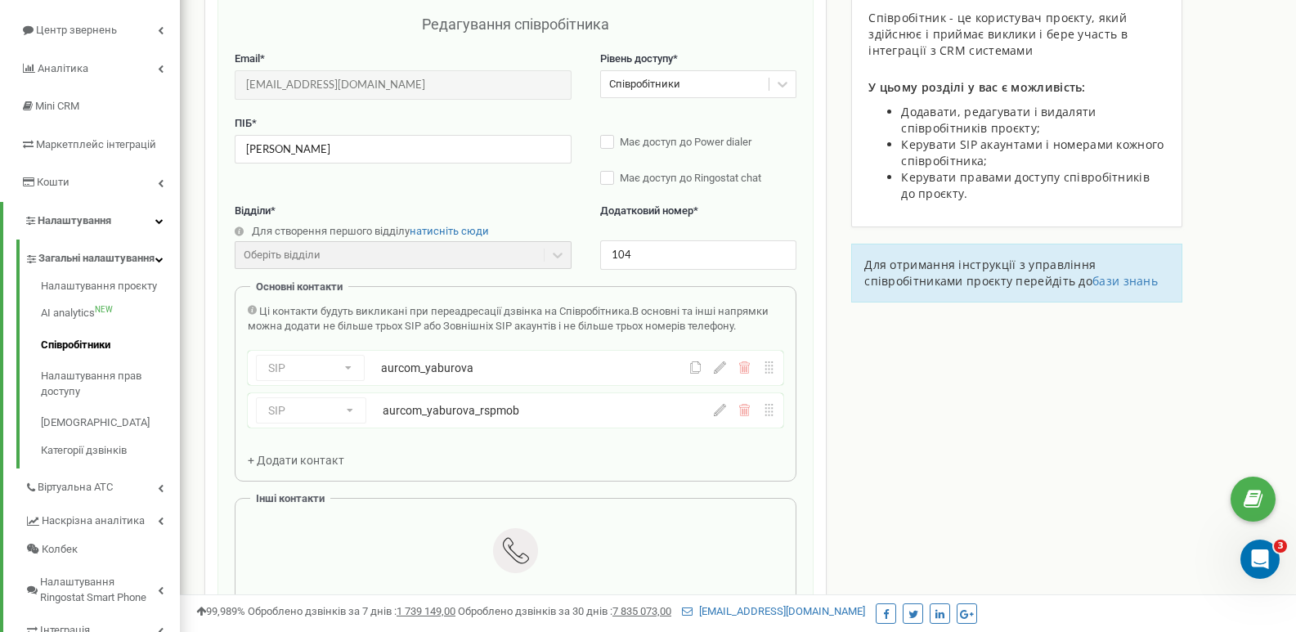
click at [723, 413] on icon at bounding box center [720, 410] width 12 height 12
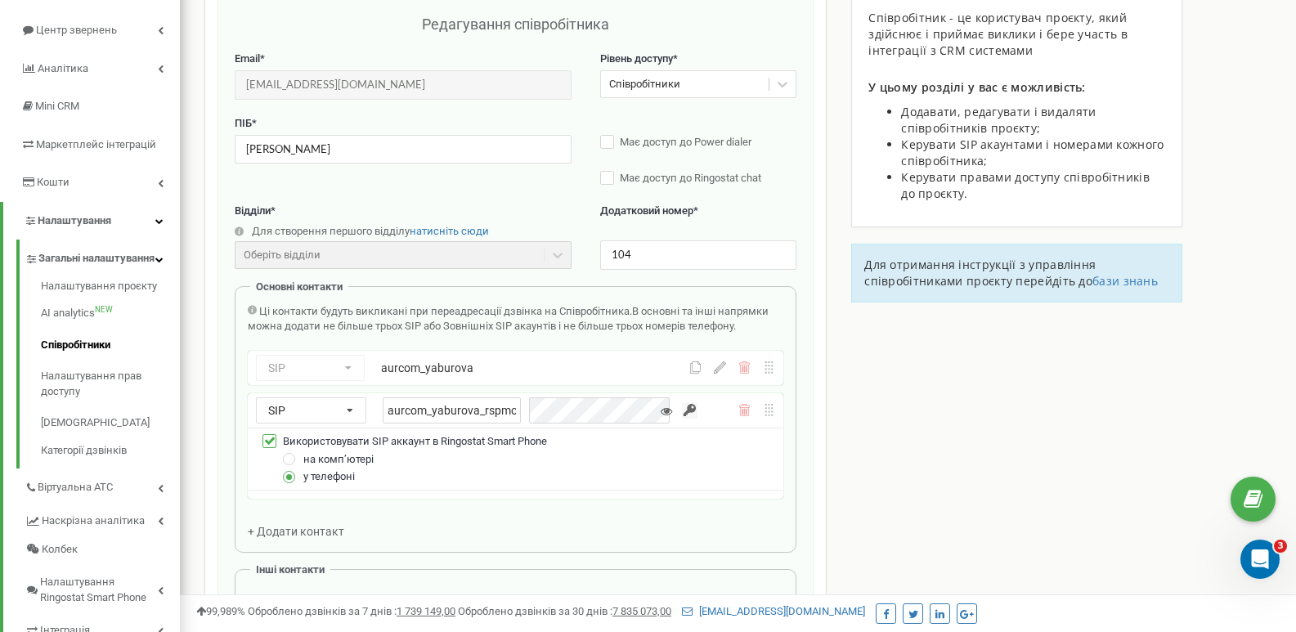
click at [965, 466] on div "Співробітники проєкту [DOMAIN_NAME] Редагування співробітника Email * [EMAIL_AD…" at bounding box center [738, 597] width 1092 height 1340
click at [721, 369] on icon at bounding box center [720, 367] width 12 height 12
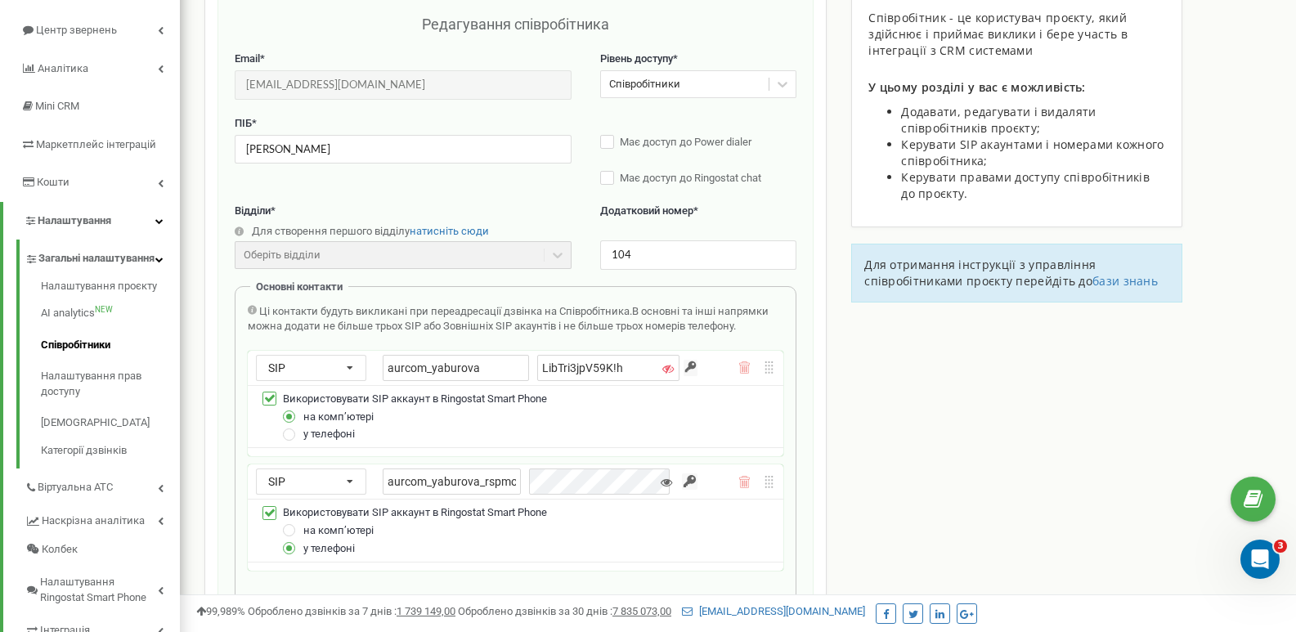
click at [670, 485] on icon at bounding box center [666, 482] width 11 height 11
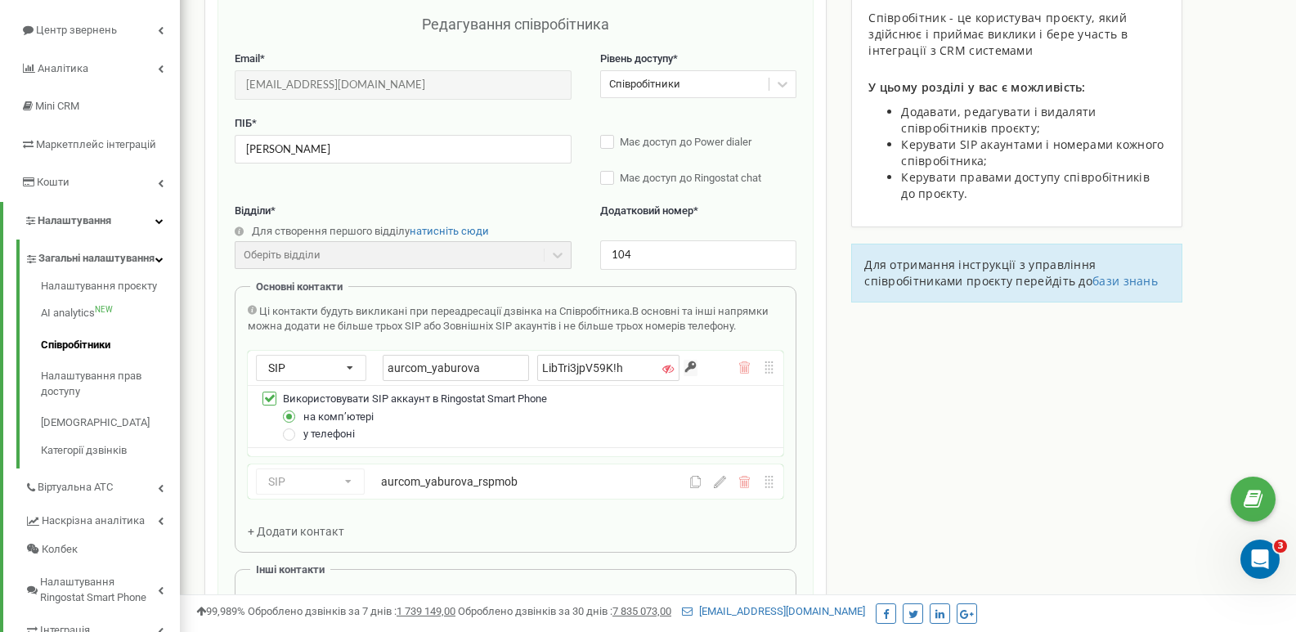
click at [843, 452] on div "Співробітники проєкту [DOMAIN_NAME] Редагування співробітника Email * [EMAIL_AD…" at bounding box center [738, 597] width 1092 height 1340
click at [842, 453] on div "Співробітники проєкту [DOMAIN_NAME] Редагування співробітника Email * [EMAIL_AD…" at bounding box center [738, 597] width 1092 height 1340
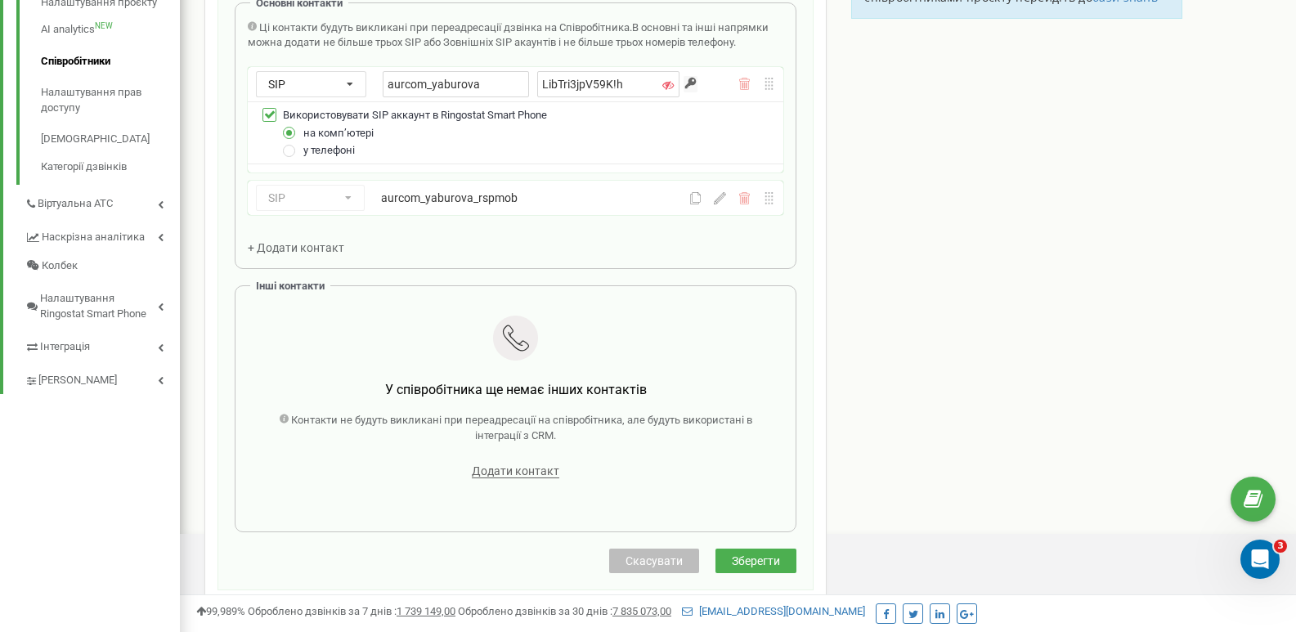
scroll to position [409, 0]
